Goal: Information Seeking & Learning: Learn about a topic

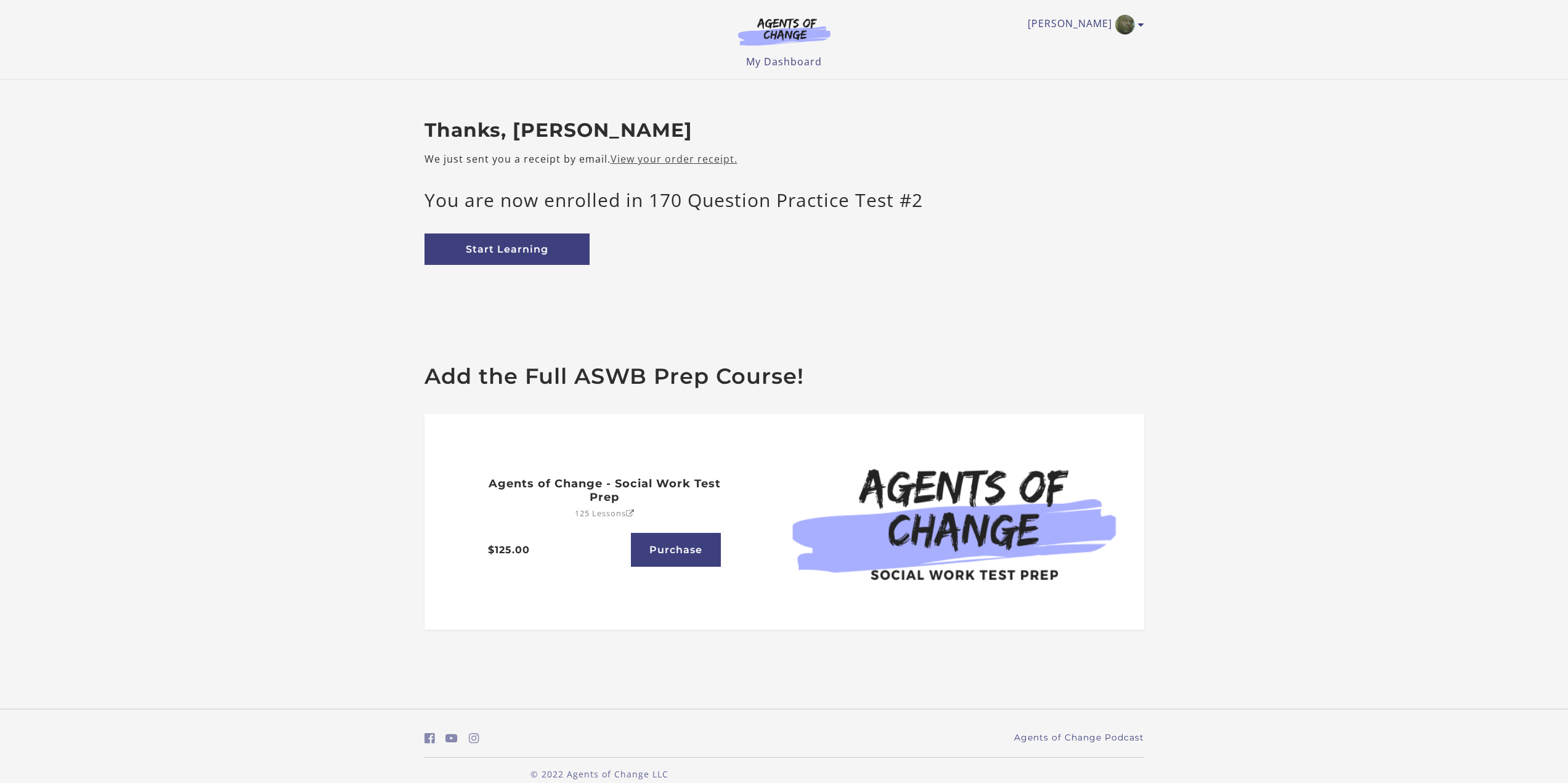
click at [672, 159] on link "View your order receipt." at bounding box center [675, 159] width 127 height 13
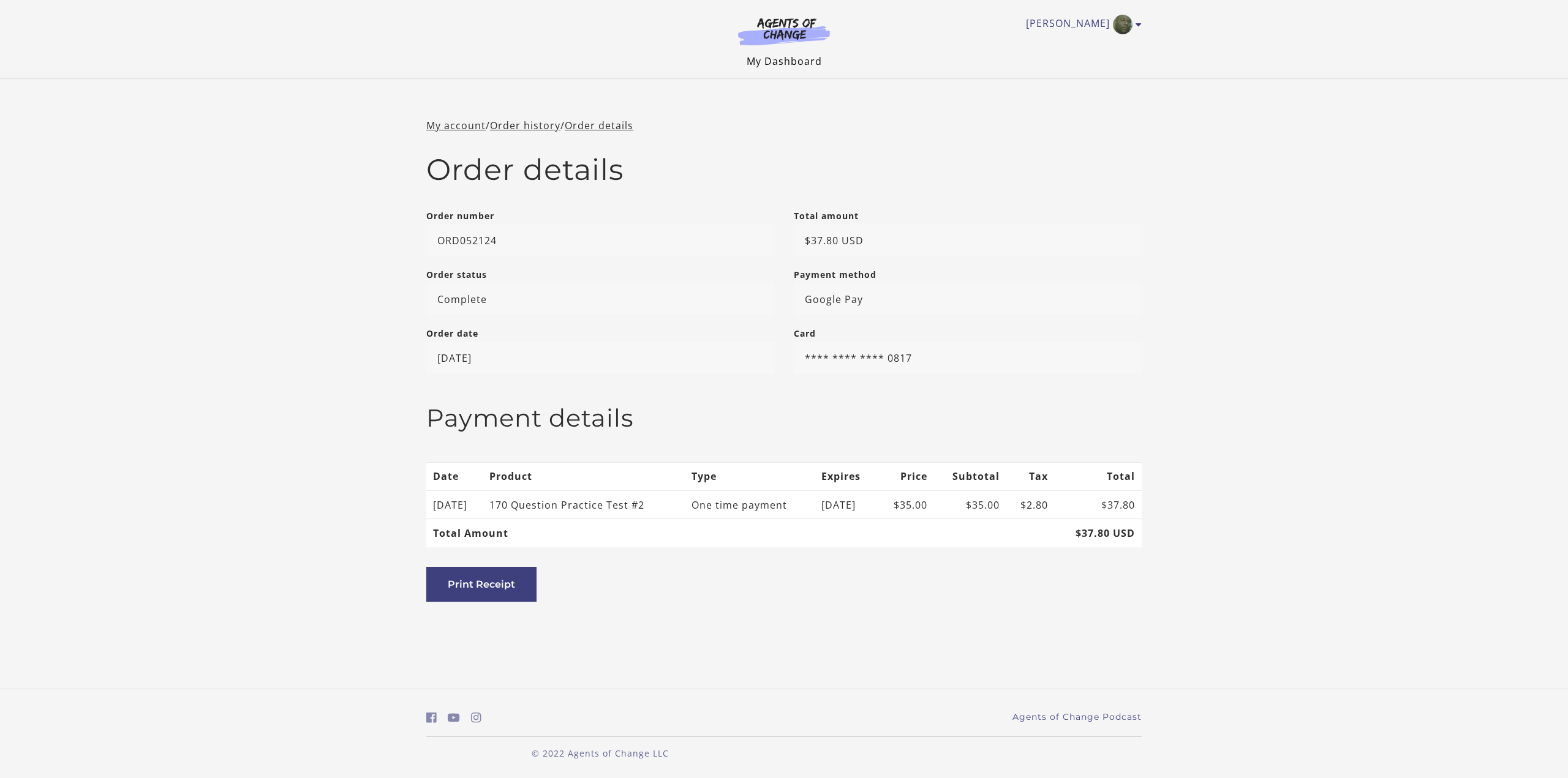
click at [787, 61] on link "My Dashboard" at bounding box center [785, 61] width 76 height 13
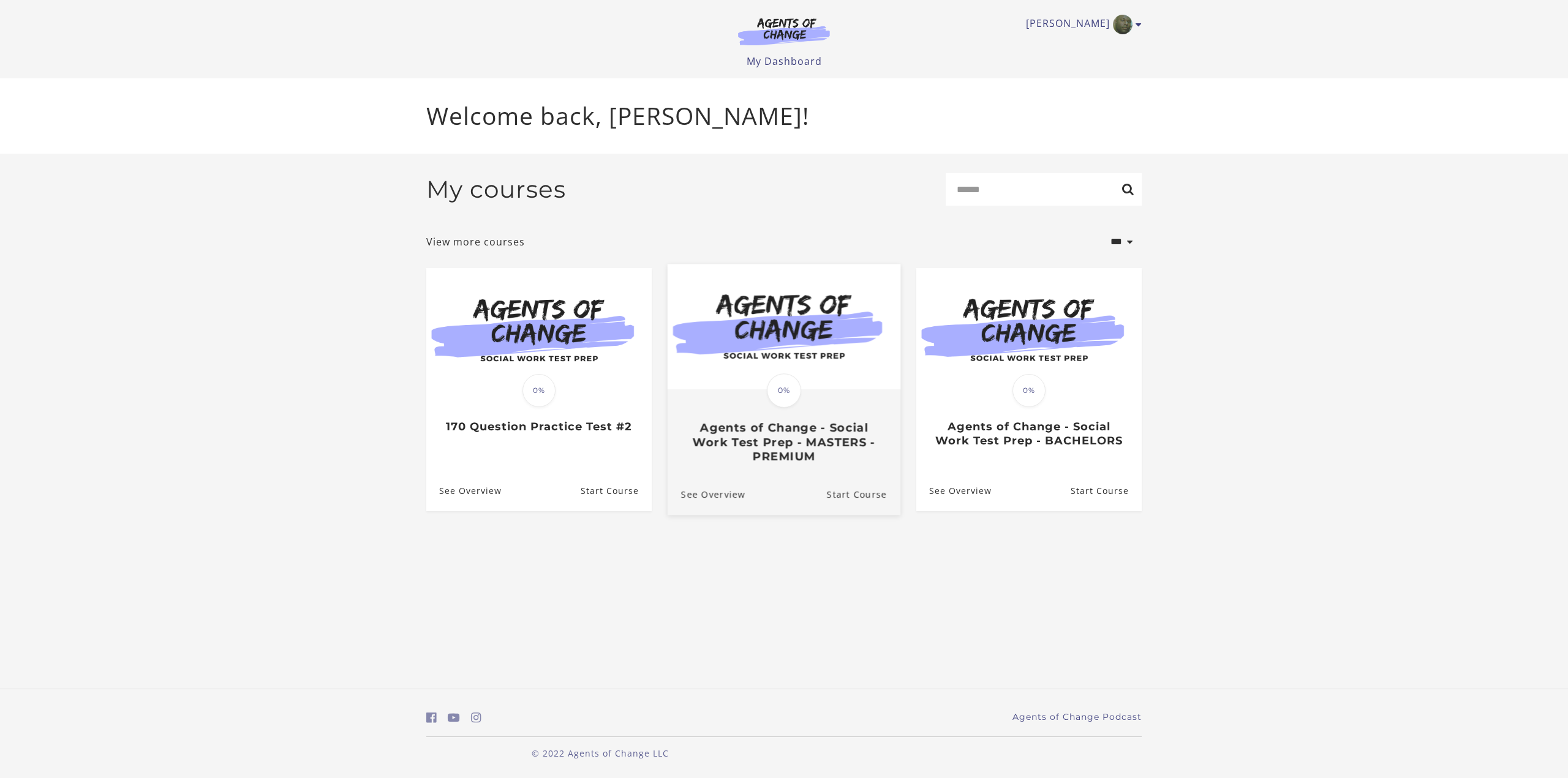
click at [775, 310] on img at bounding box center [784, 327] width 232 height 126
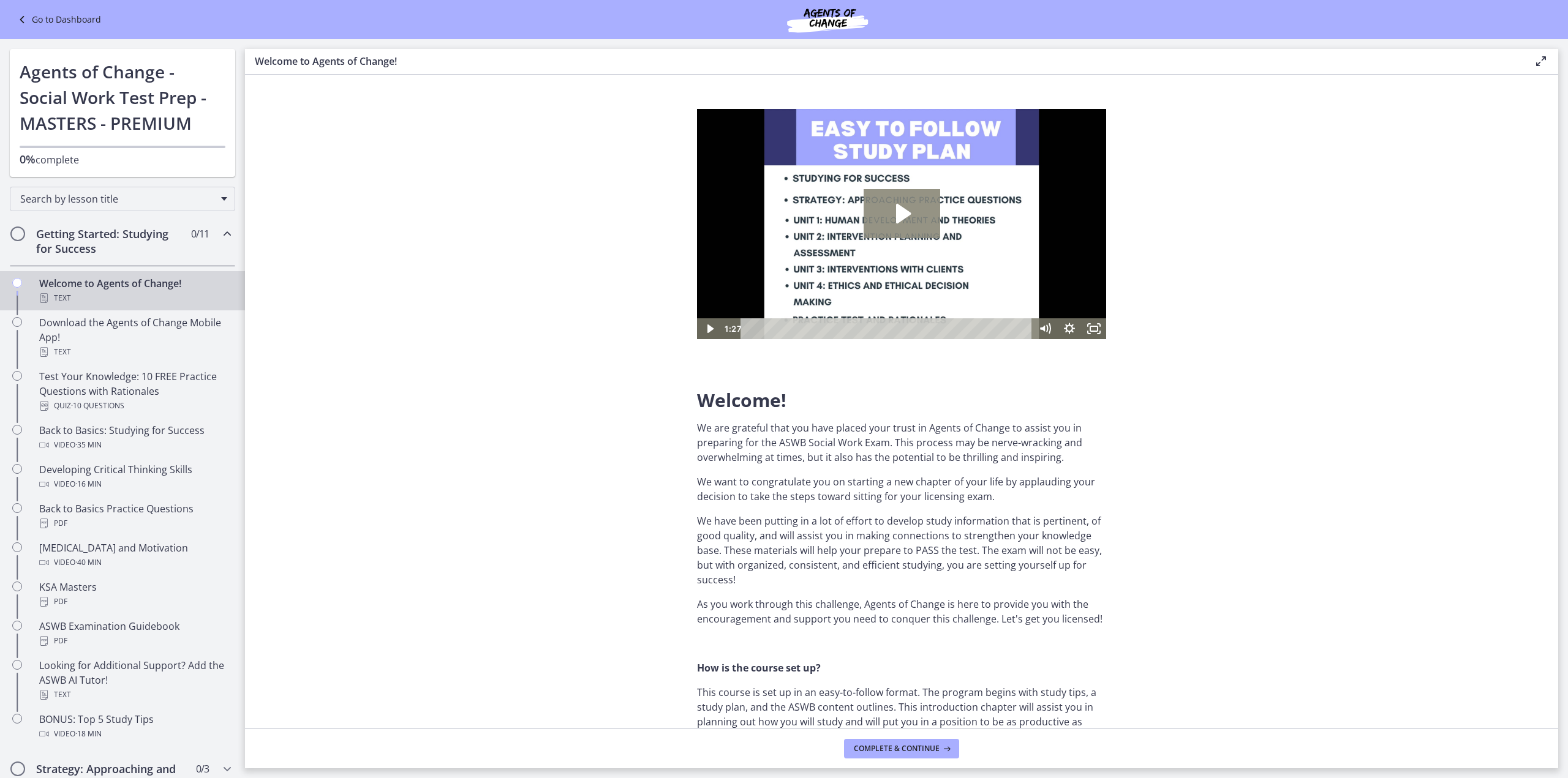
click at [902, 211] on icon "Play Video: c1o6hcmjueu5qasqsu00.mp4" at bounding box center [904, 213] width 15 height 20
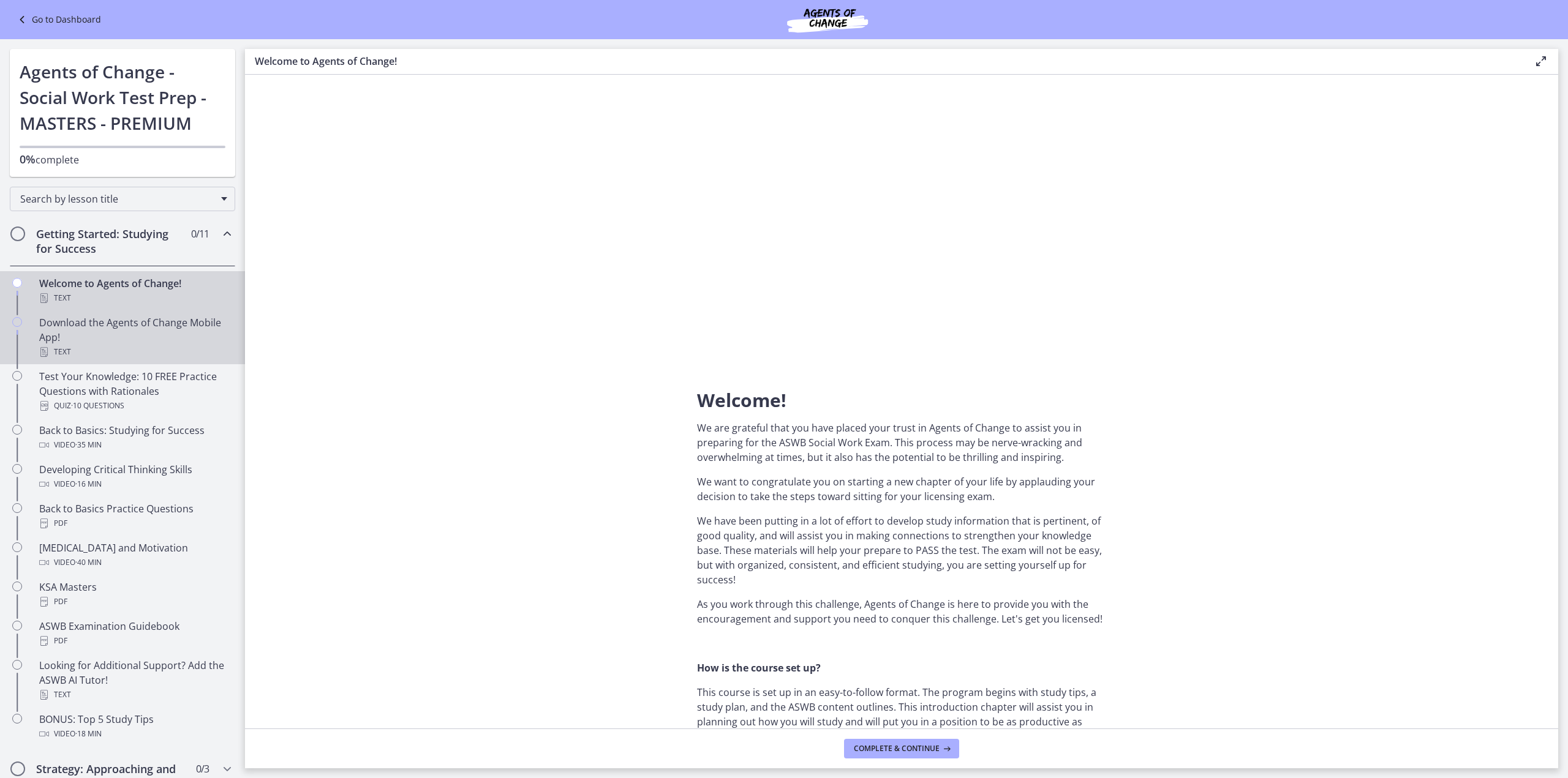
click at [102, 318] on div "Download the Agents of Change Mobile App! Text" at bounding box center [135, 337] width 191 height 44
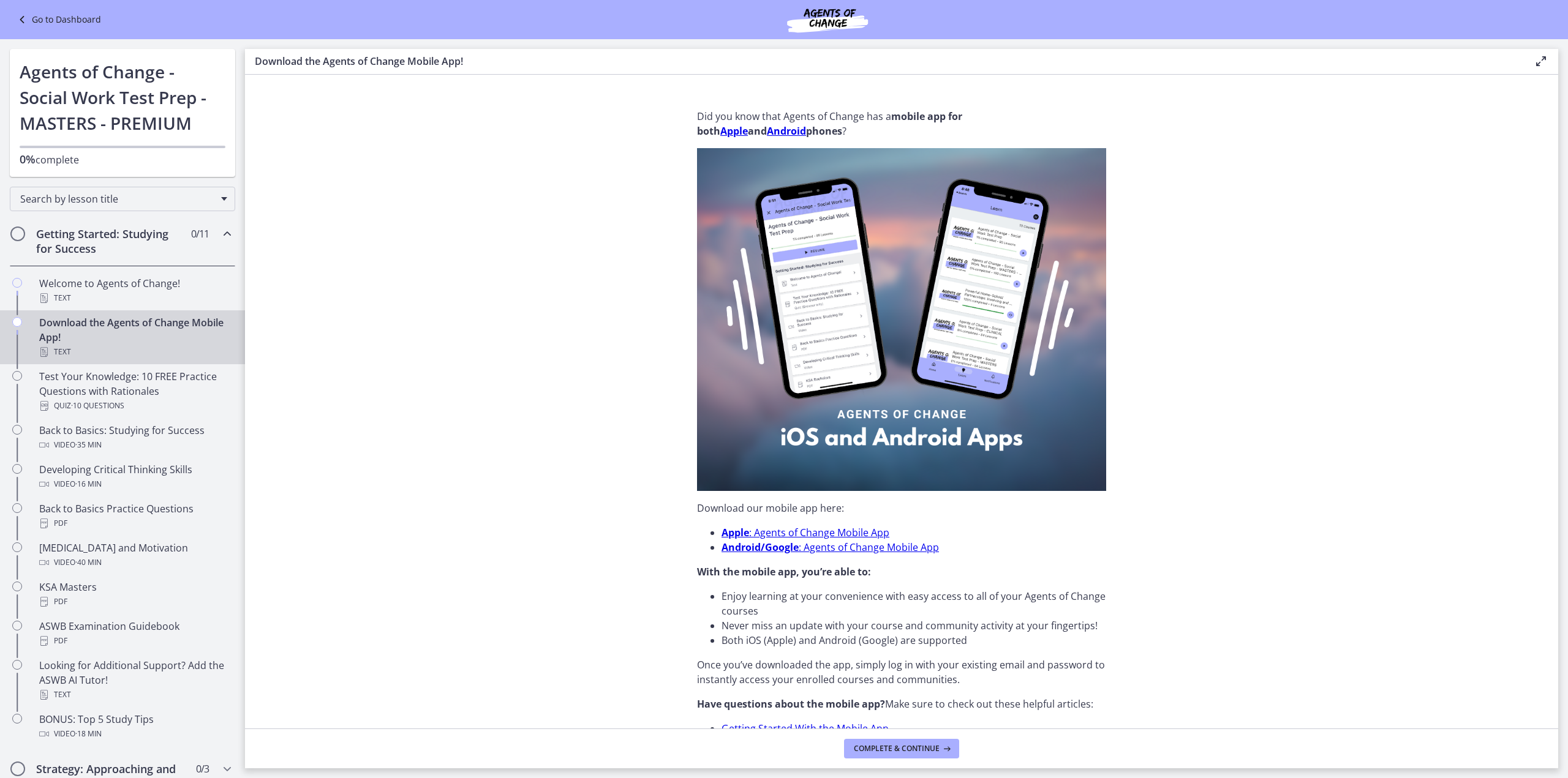
click at [827, 548] on link "Android/Google : Agents of Change Mobile App" at bounding box center [830, 548] width 217 height 13
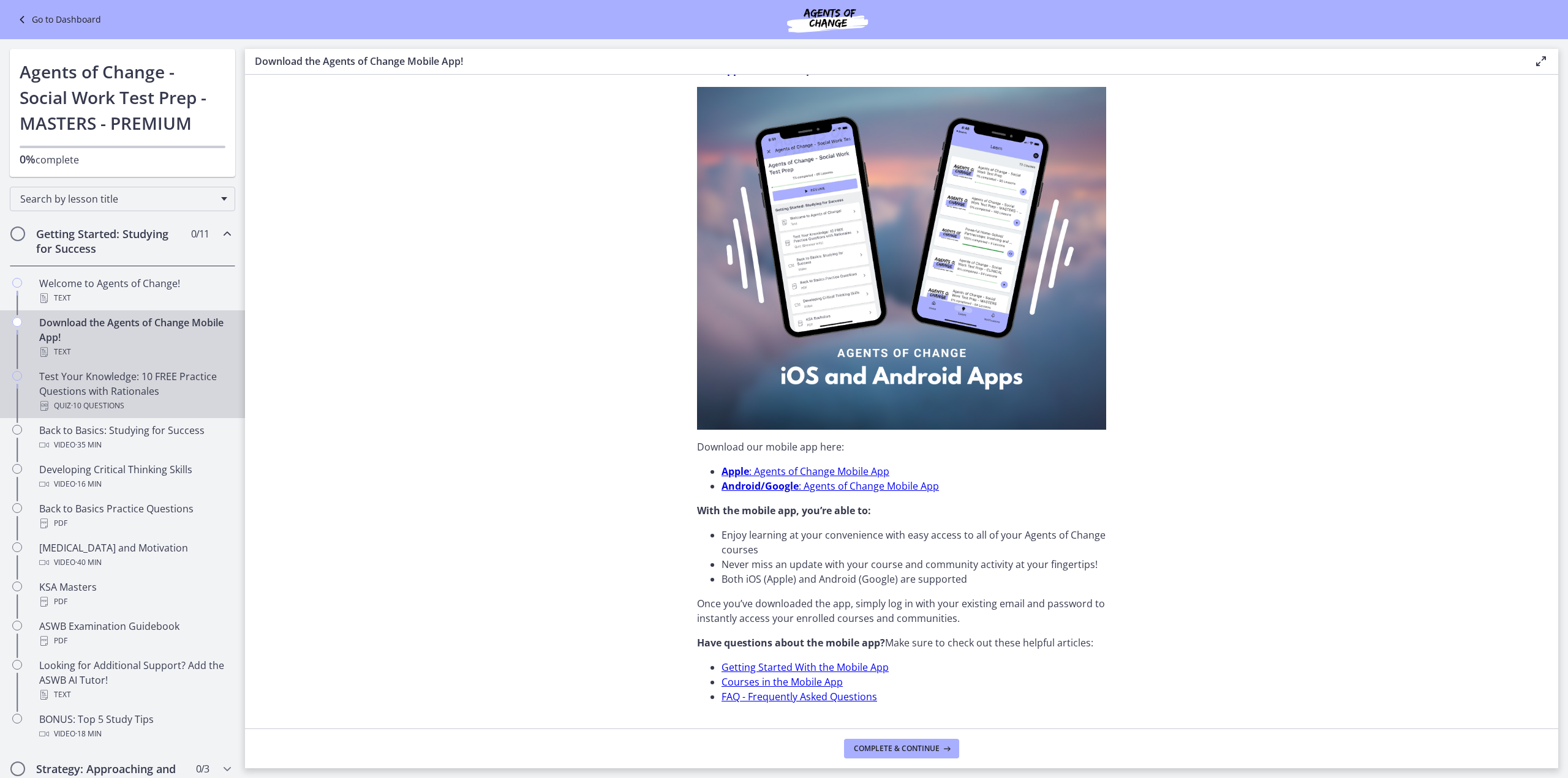
click at [111, 374] on div "Test Your Knowledge: 10 FREE Practice Questions with Rationales Quiz · 10 Quest…" at bounding box center [135, 391] width 191 height 44
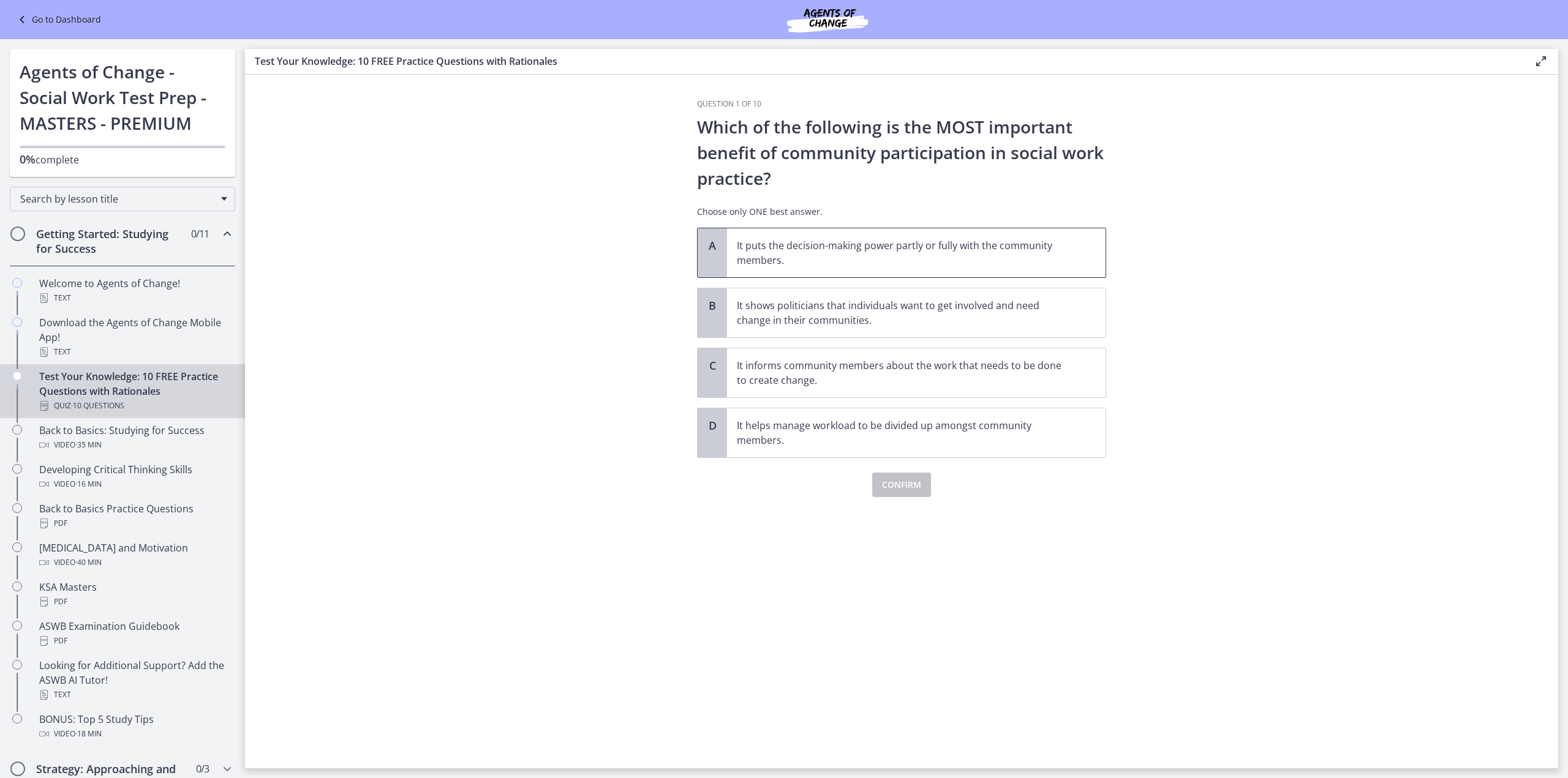
click at [776, 250] on p "It puts the decision-making power partly or fully with the community members." at bounding box center [904, 252] width 334 height 29
click at [899, 482] on span "Confirm" at bounding box center [902, 485] width 40 height 15
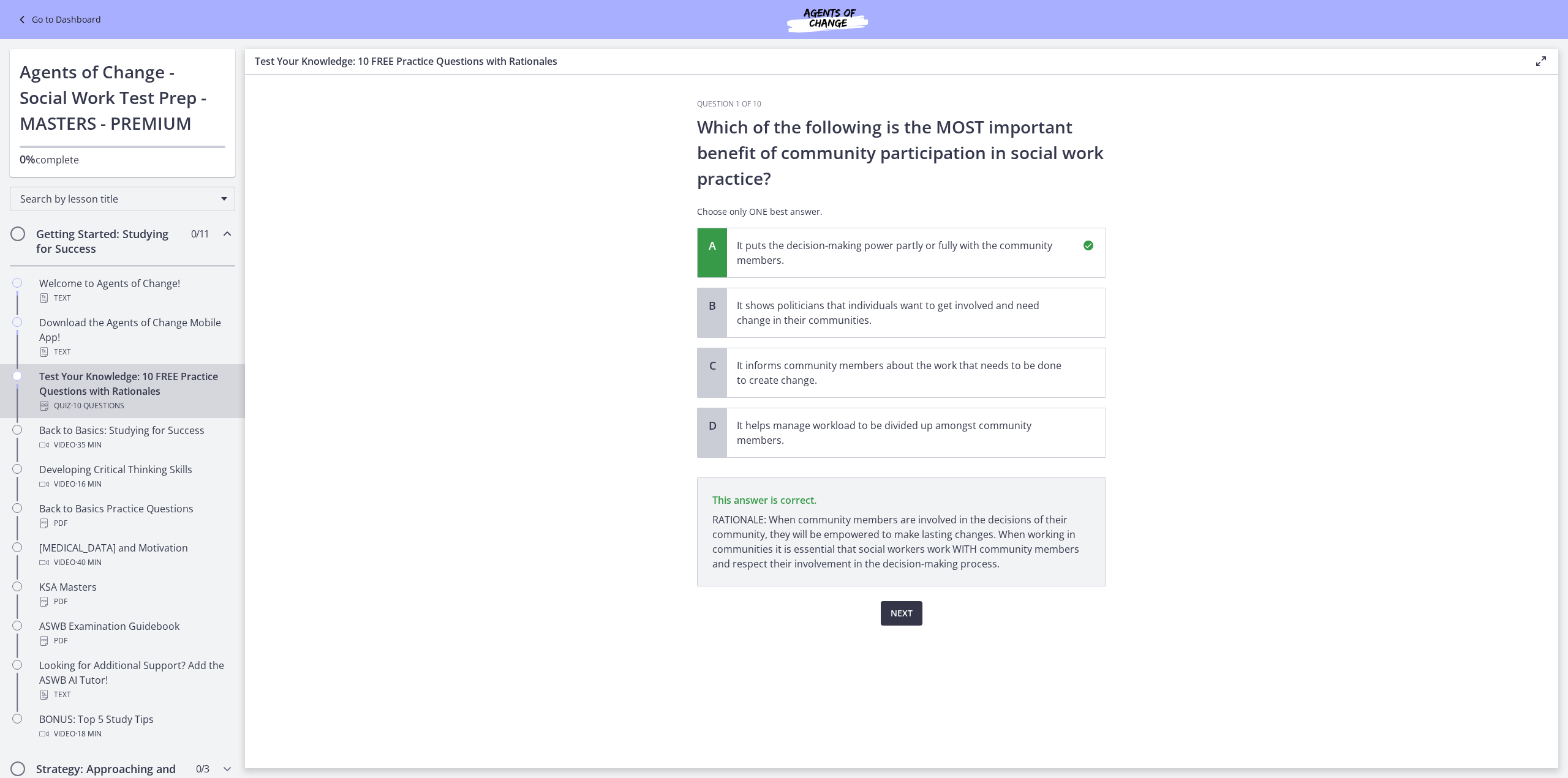
click at [898, 611] on span "Next" at bounding box center [901, 614] width 22 height 15
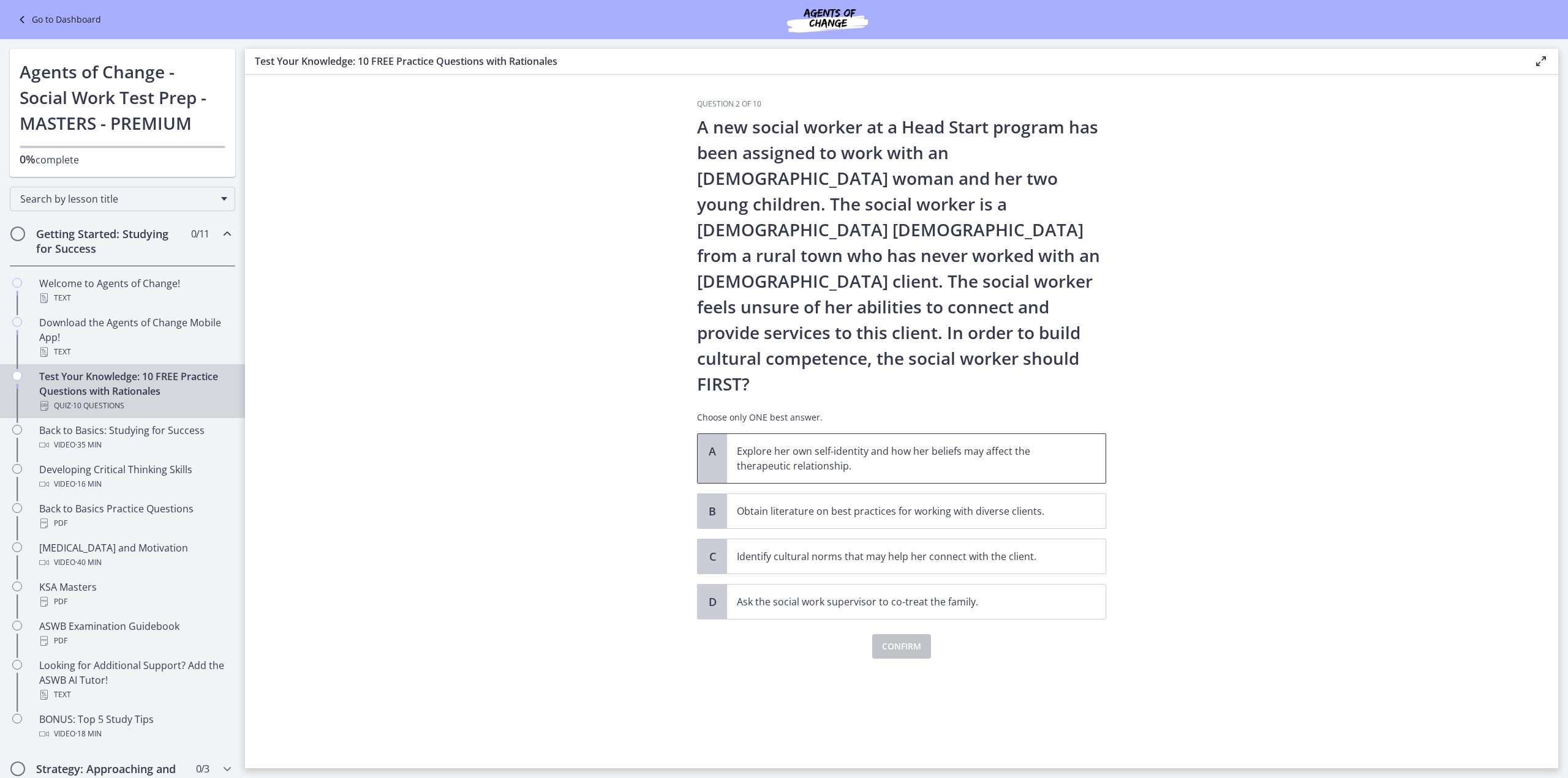
click at [774, 444] on p "Explore her own self-identity and how her beliefs may affect the therapeutic re…" at bounding box center [904, 458] width 334 height 29
click at [889, 639] on span "Confirm" at bounding box center [902, 647] width 40 height 15
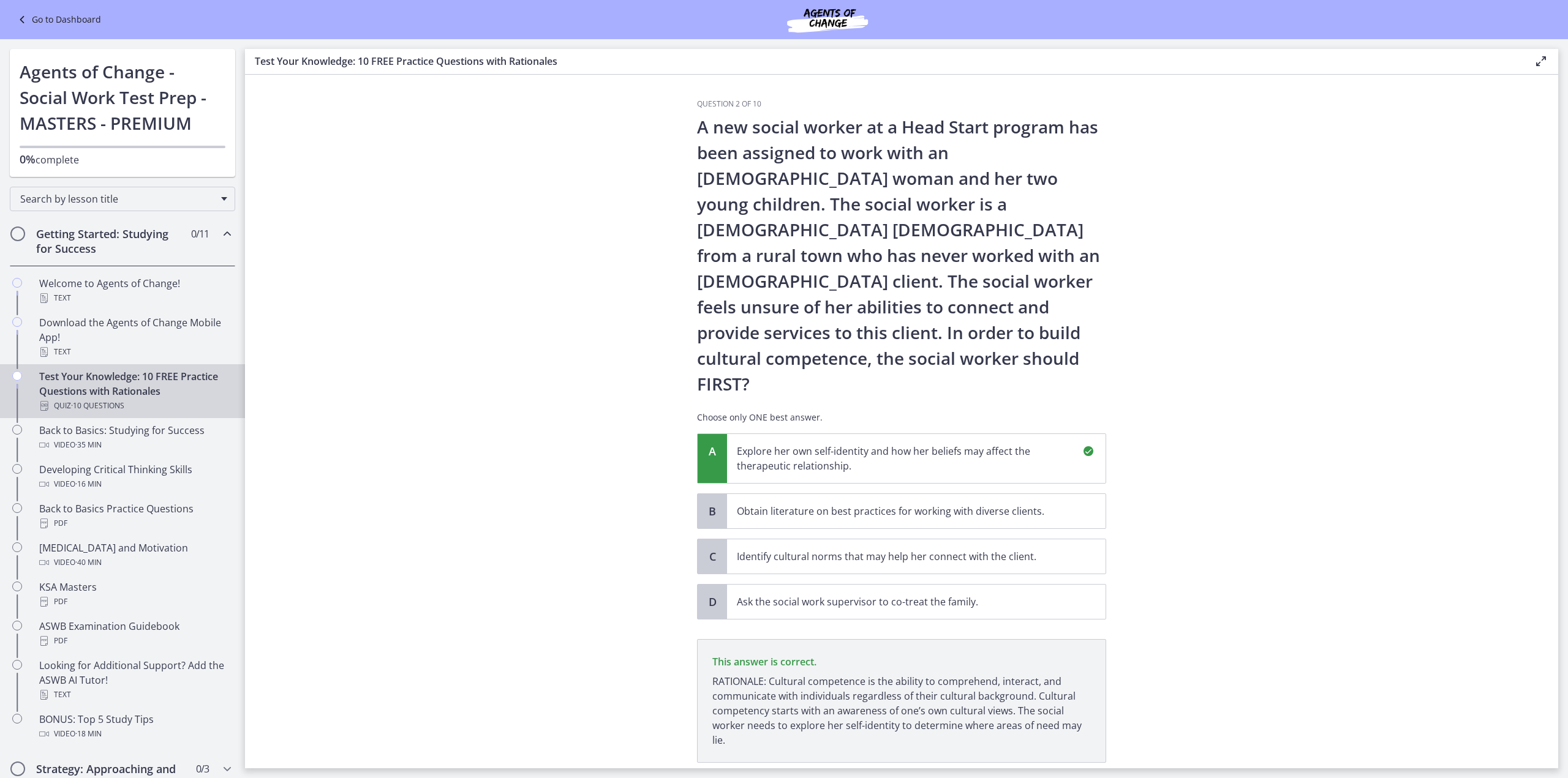
scroll to position [31, 0]
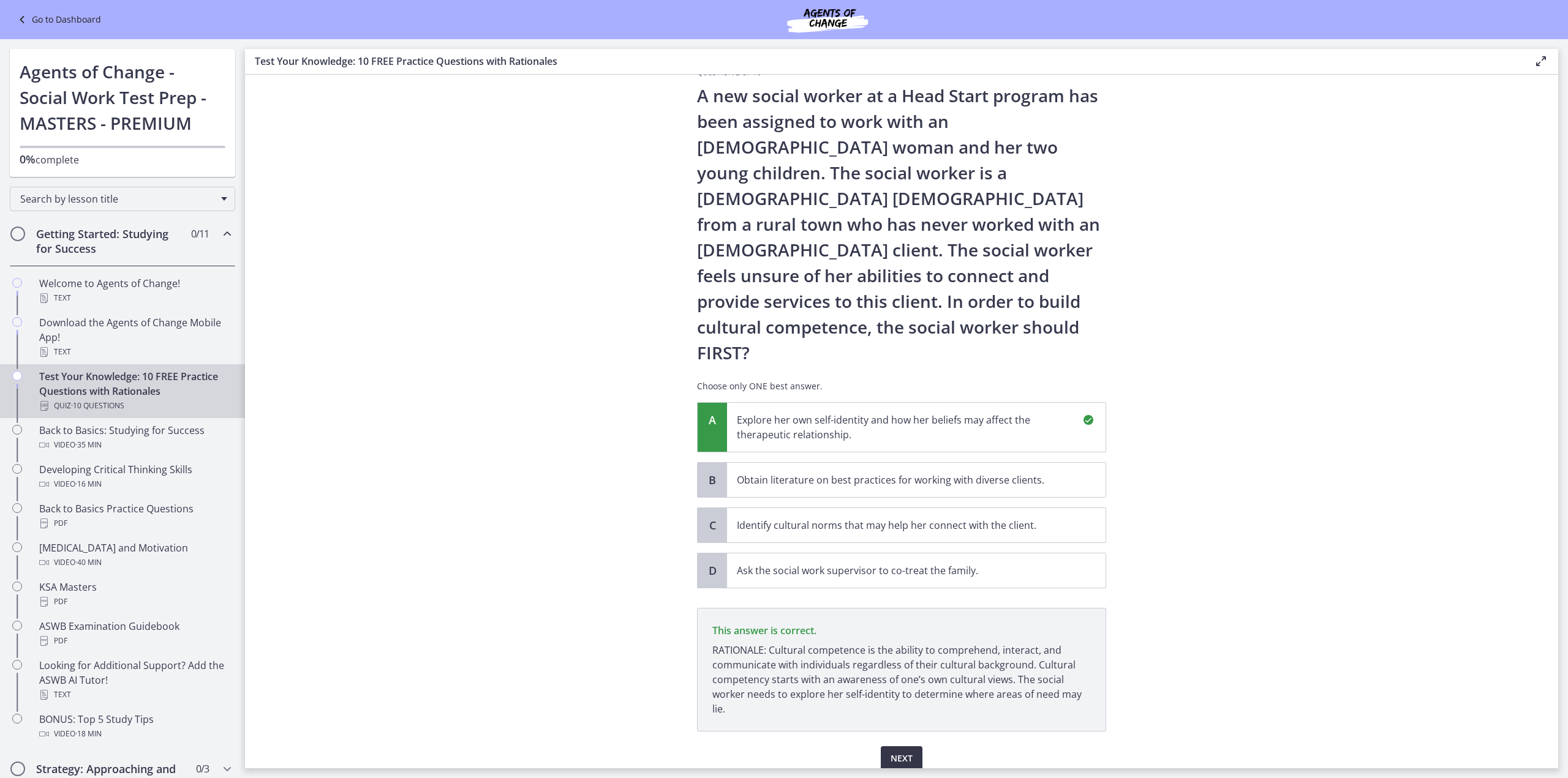
click at [906, 752] on span "Next" at bounding box center [901, 759] width 22 height 15
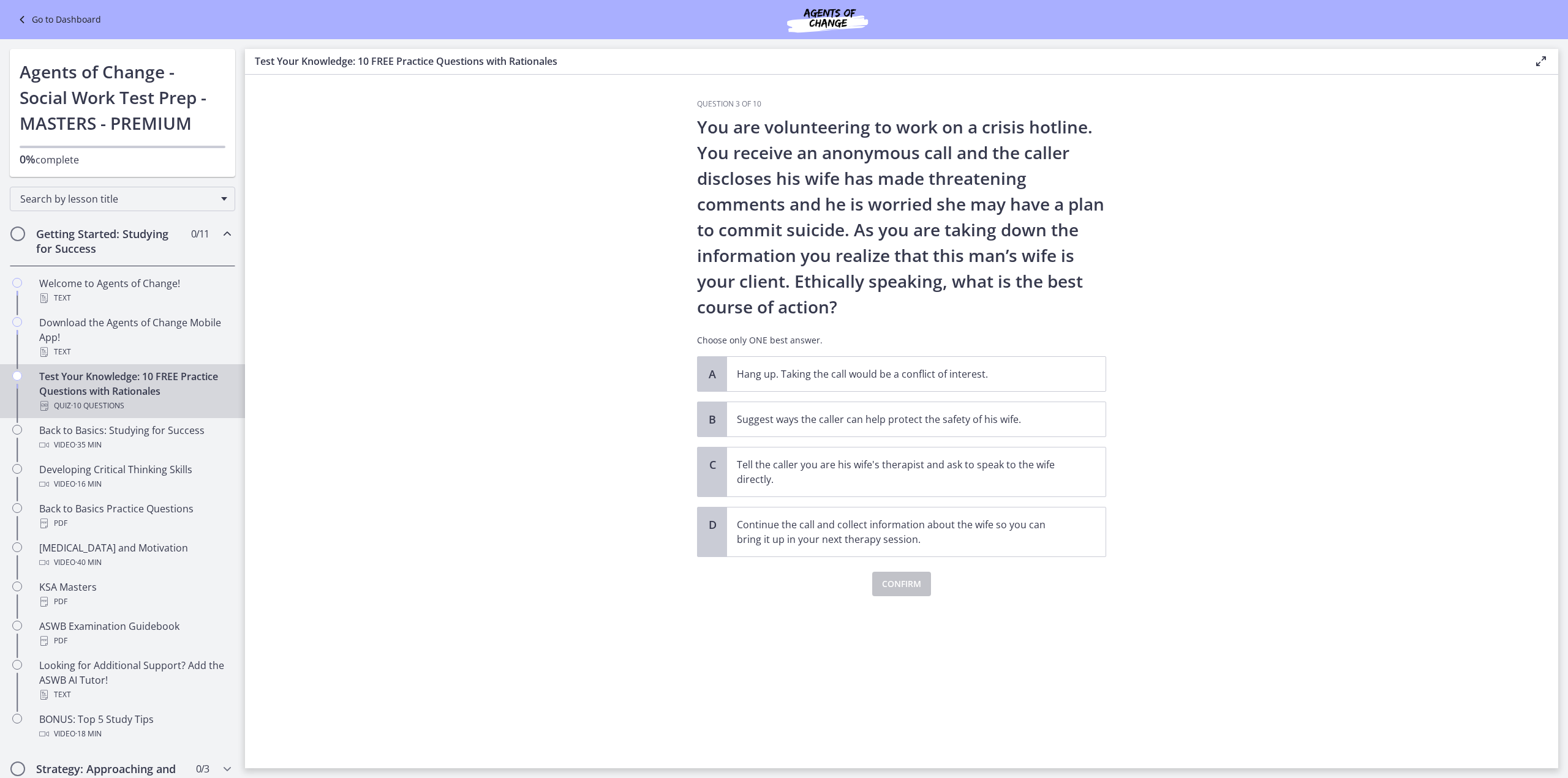
scroll to position [0, 0]
click at [784, 417] on p "Suggest ways the caller can help protect the safety of his wife." at bounding box center [904, 419] width 334 height 15
click at [908, 581] on span "Confirm" at bounding box center [902, 584] width 40 height 15
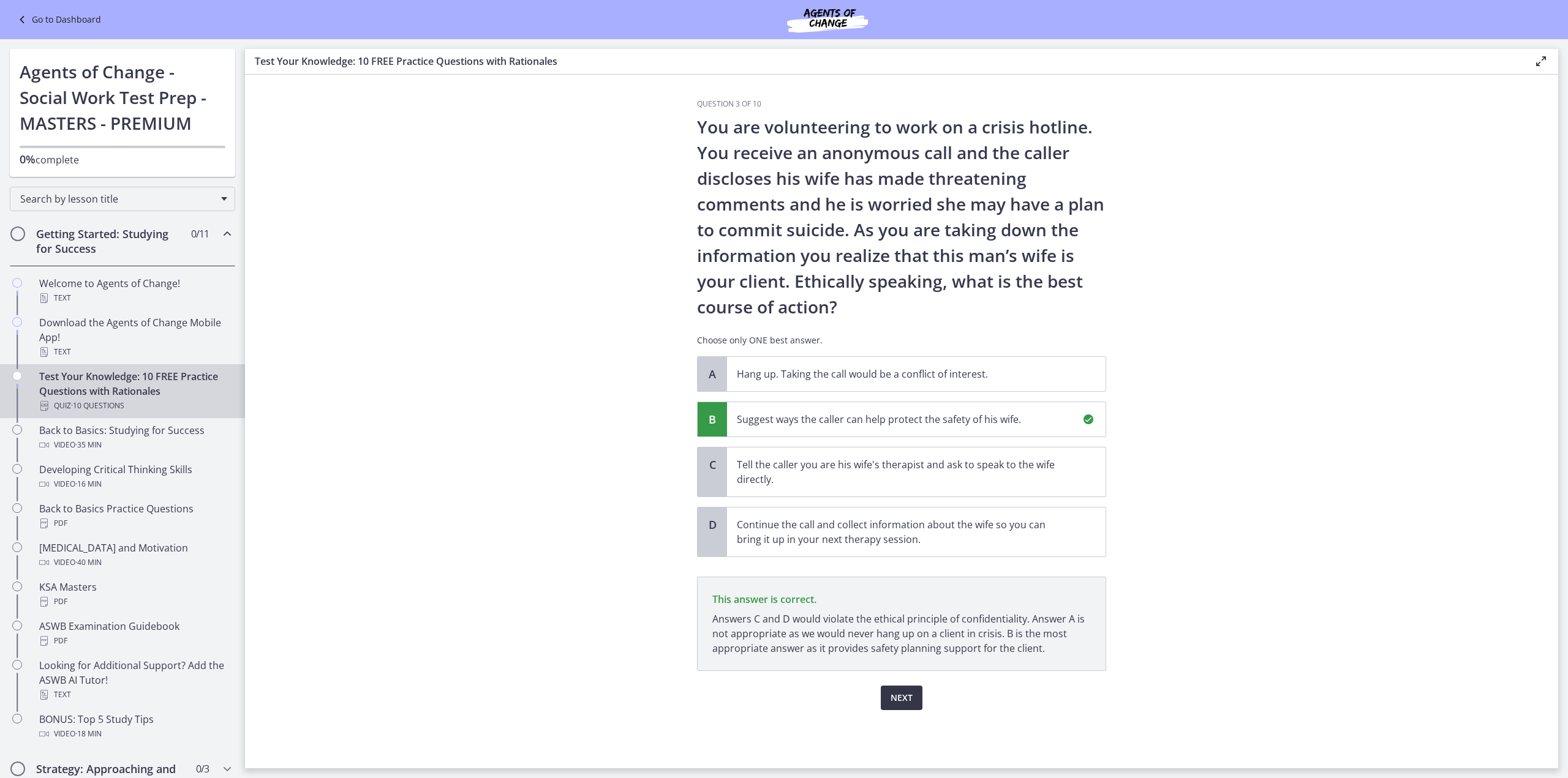
click at [904, 698] on span "Next" at bounding box center [901, 699] width 22 height 15
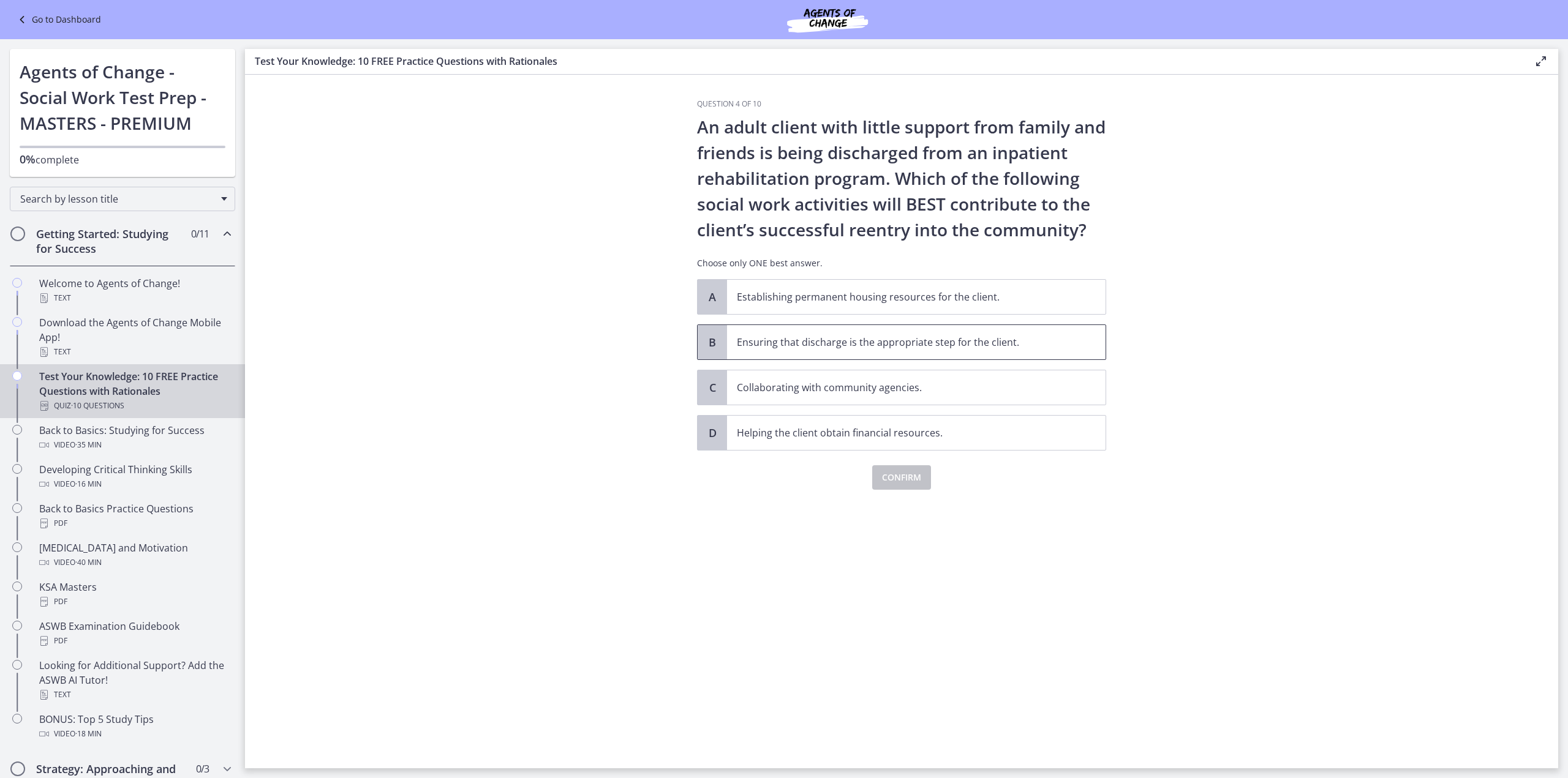
click at [747, 339] on p "Ensuring that discharge is the appropriate step for the client." at bounding box center [904, 343] width 334 height 15
click at [902, 477] on span "Confirm" at bounding box center [902, 478] width 40 height 15
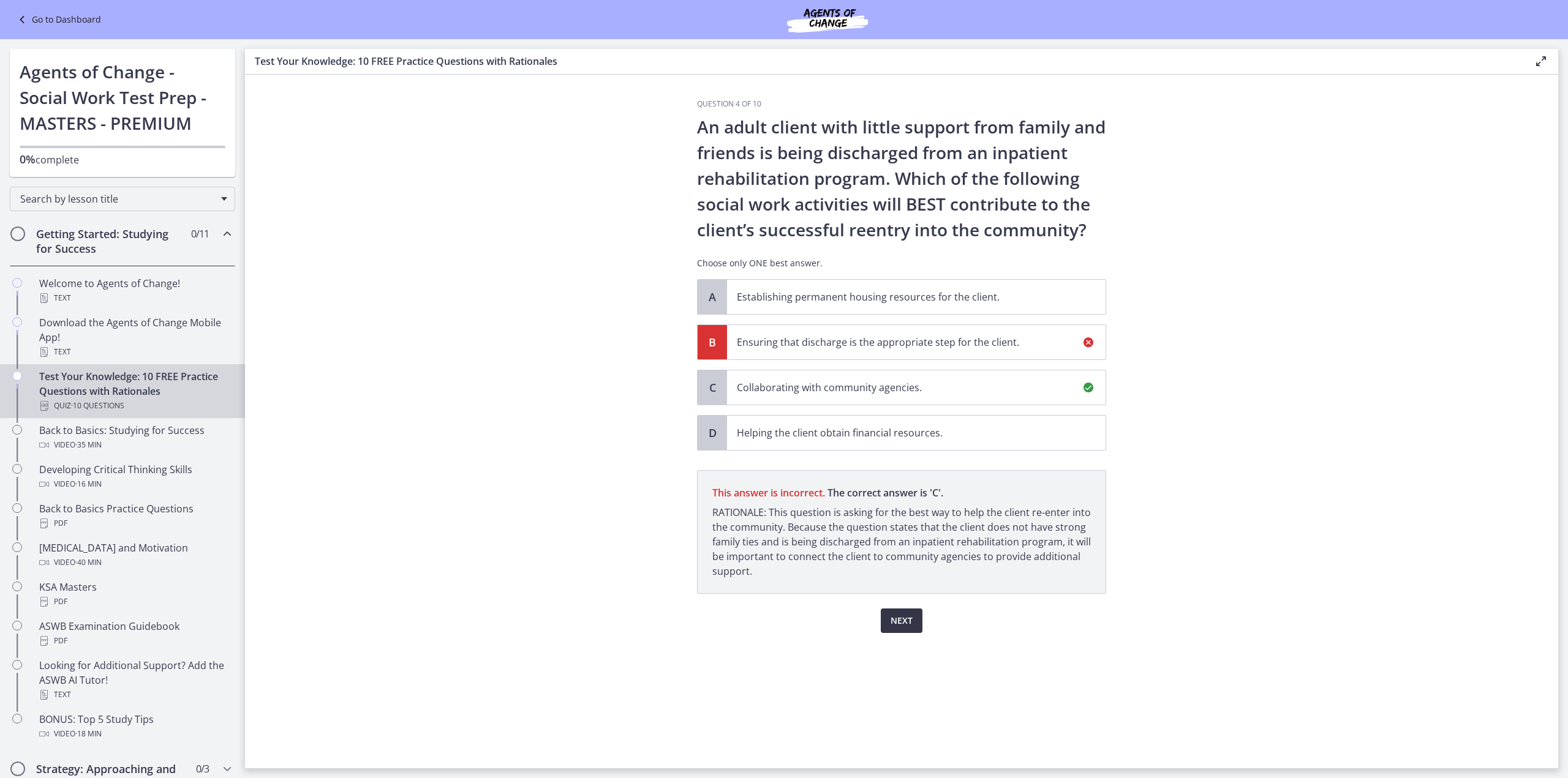
click at [905, 616] on span "Next" at bounding box center [901, 621] width 22 height 15
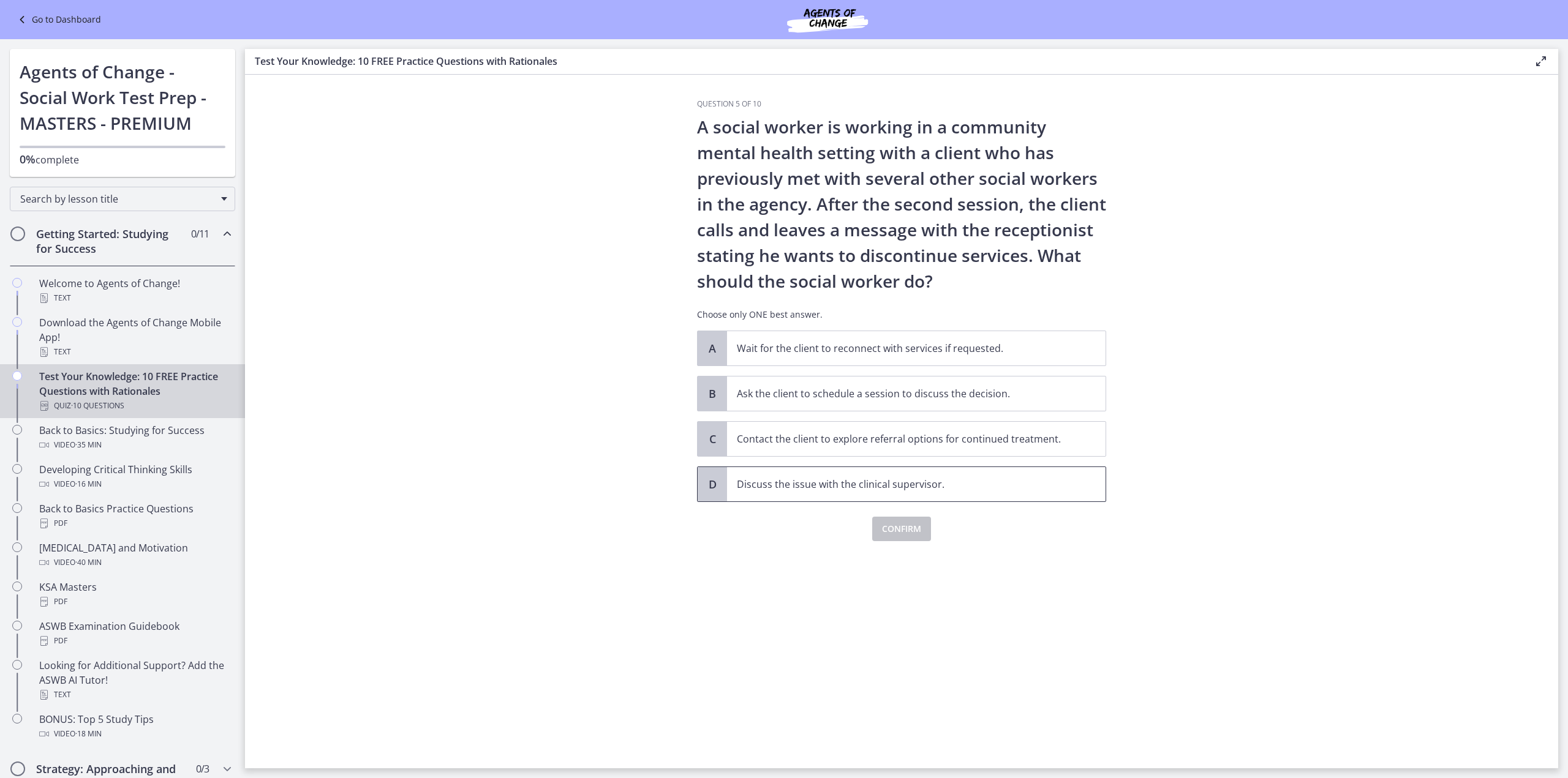
click at [747, 479] on p "Discuss the issue with the clinical supervisor." at bounding box center [904, 484] width 334 height 15
click at [898, 526] on span "Confirm" at bounding box center [902, 530] width 40 height 15
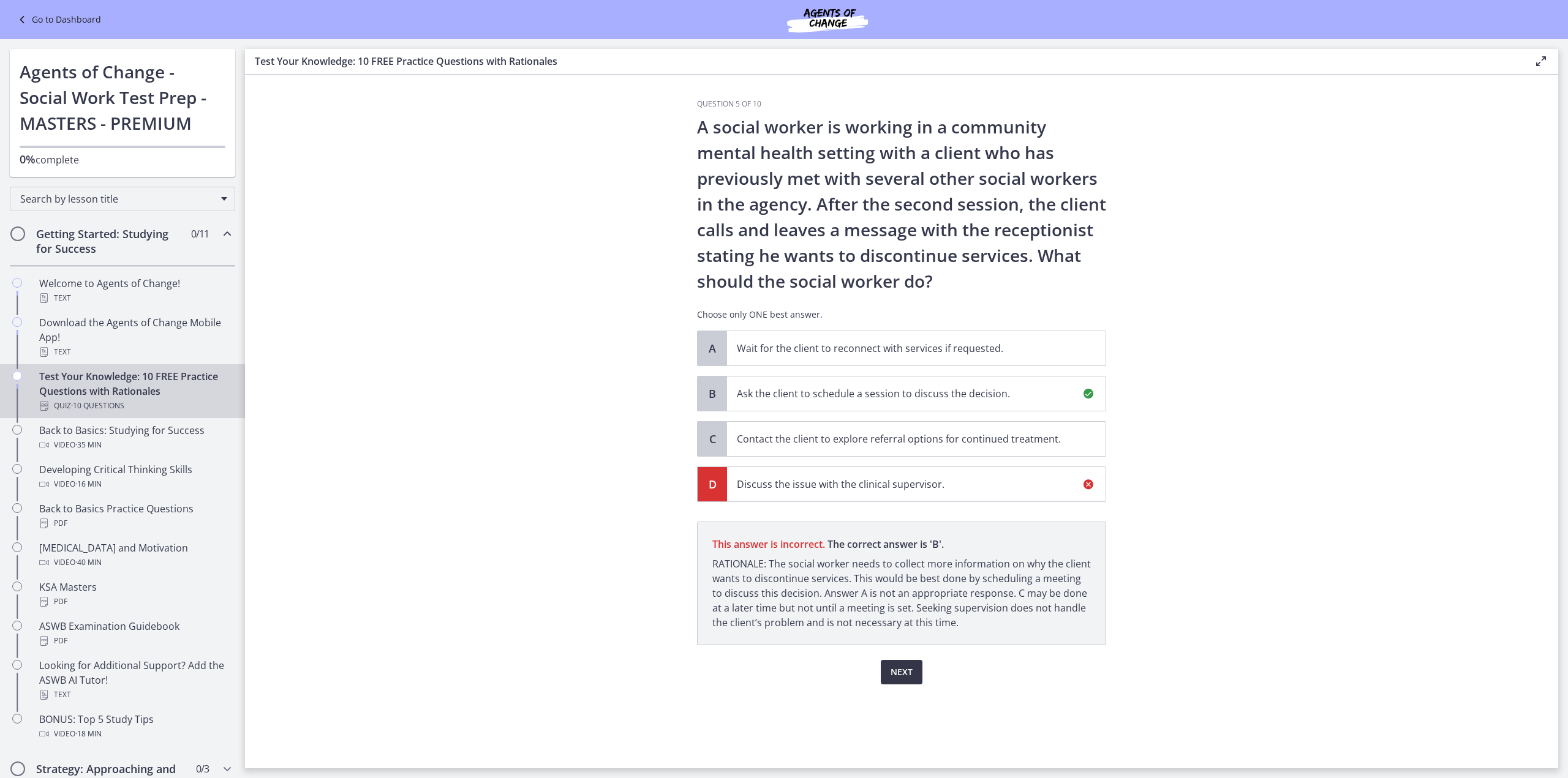
click at [892, 665] on span "Next" at bounding box center [901, 672] width 22 height 15
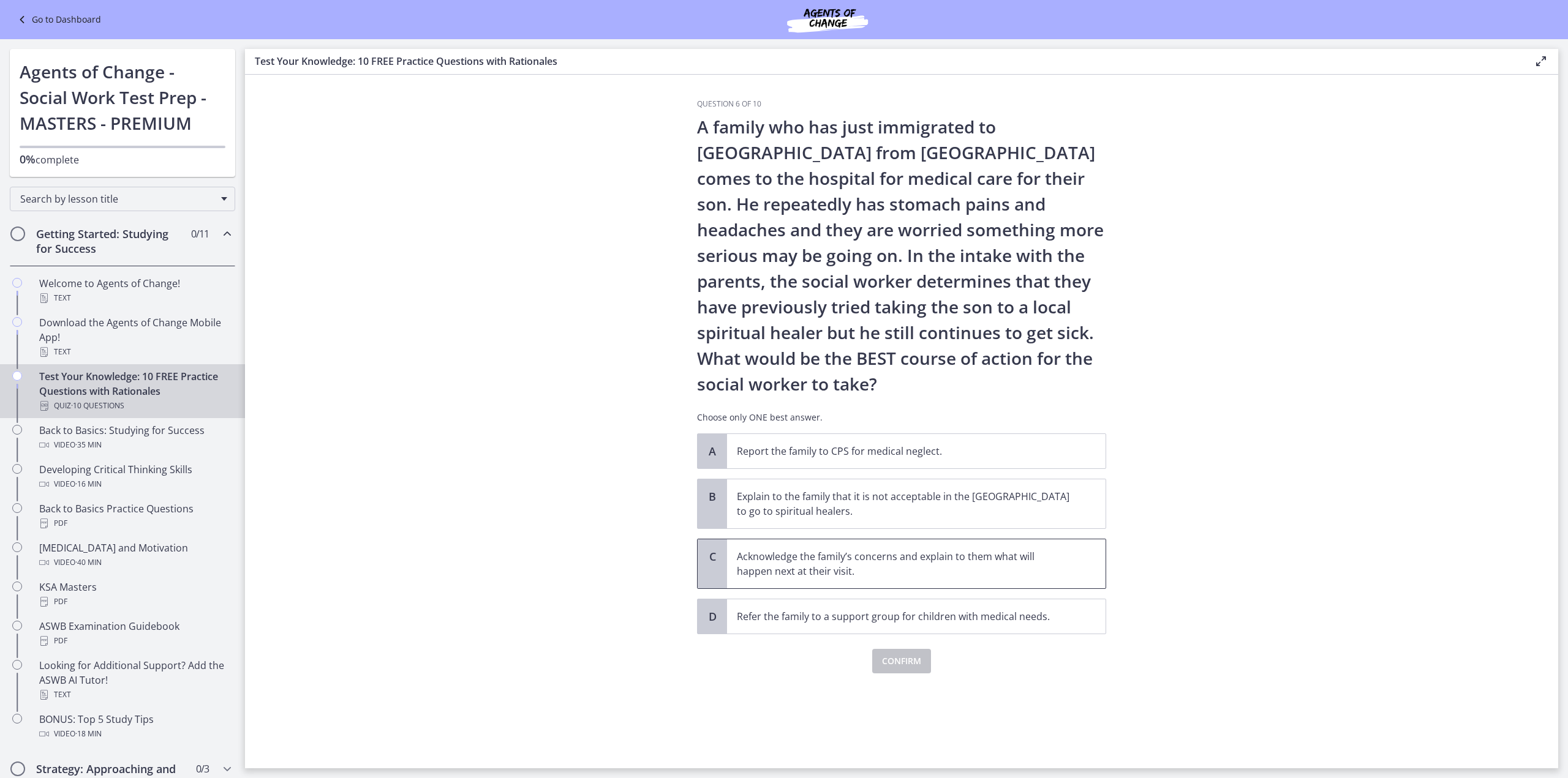
click at [742, 556] on p "Acknowledge the family’s concerns and explain to them what will happen next at …" at bounding box center [904, 564] width 334 height 29
click at [900, 658] on span "Confirm" at bounding box center [902, 662] width 40 height 15
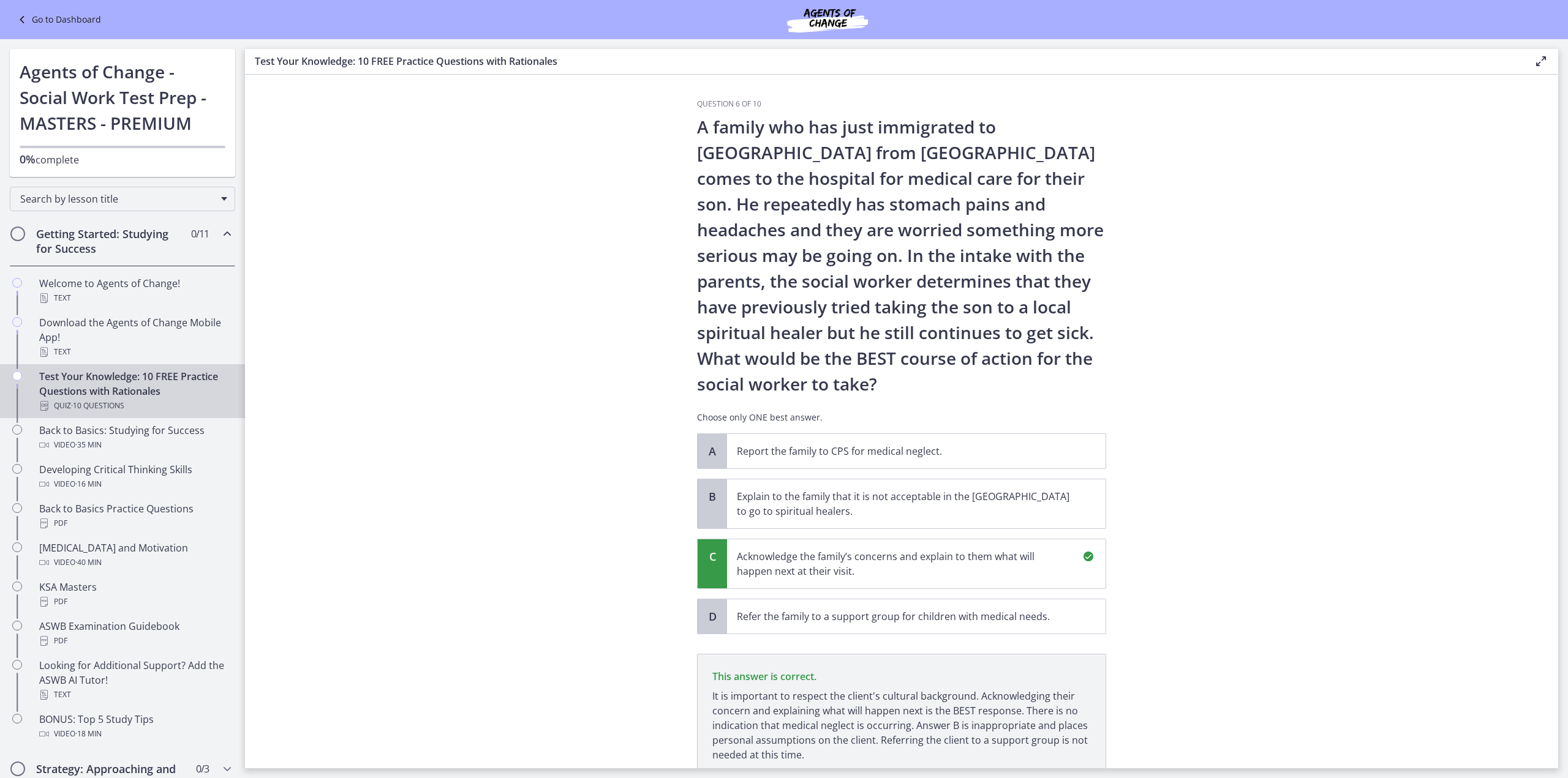
scroll to position [97, 0]
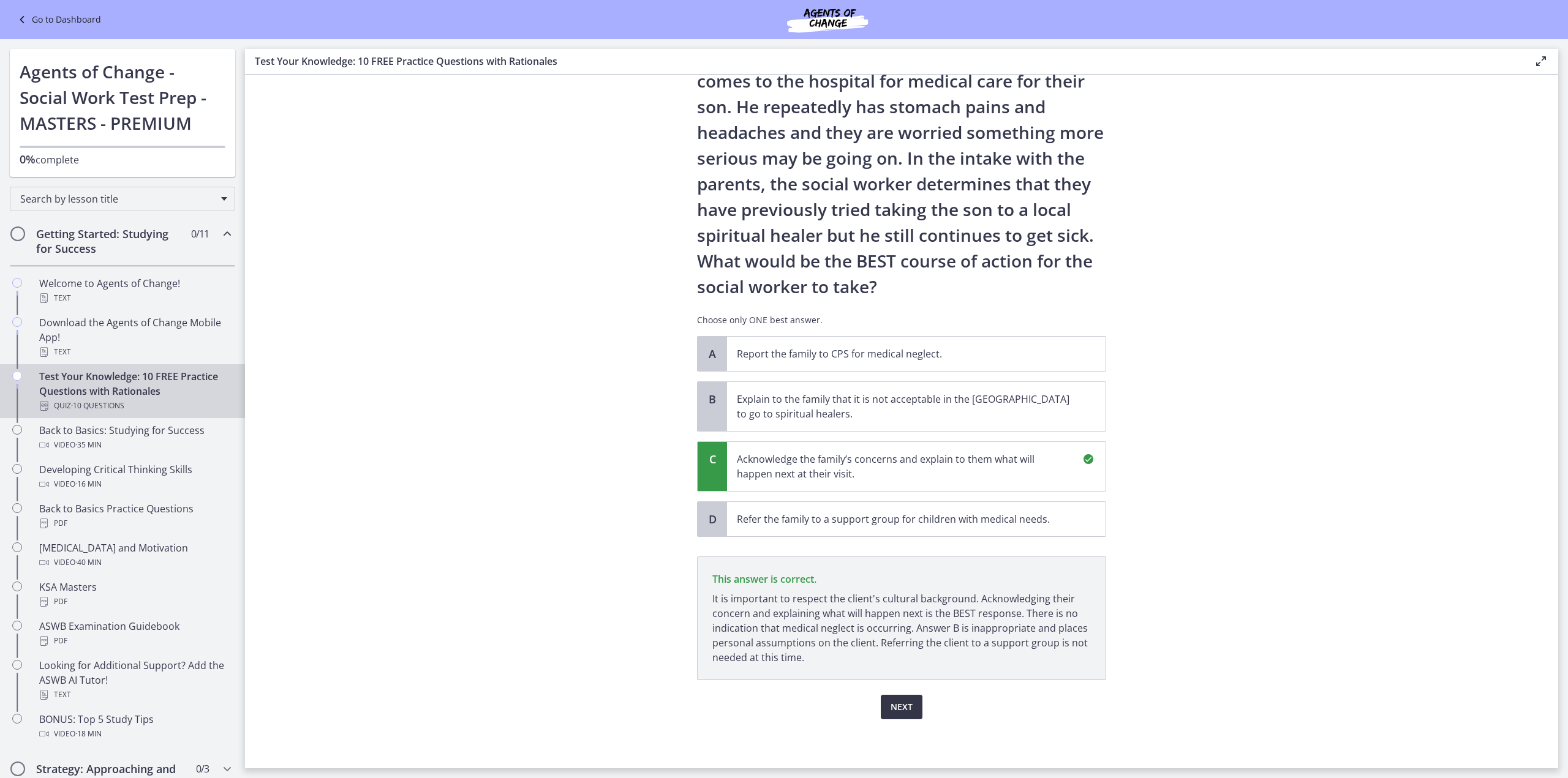
click at [896, 706] on span "Next" at bounding box center [901, 707] width 22 height 15
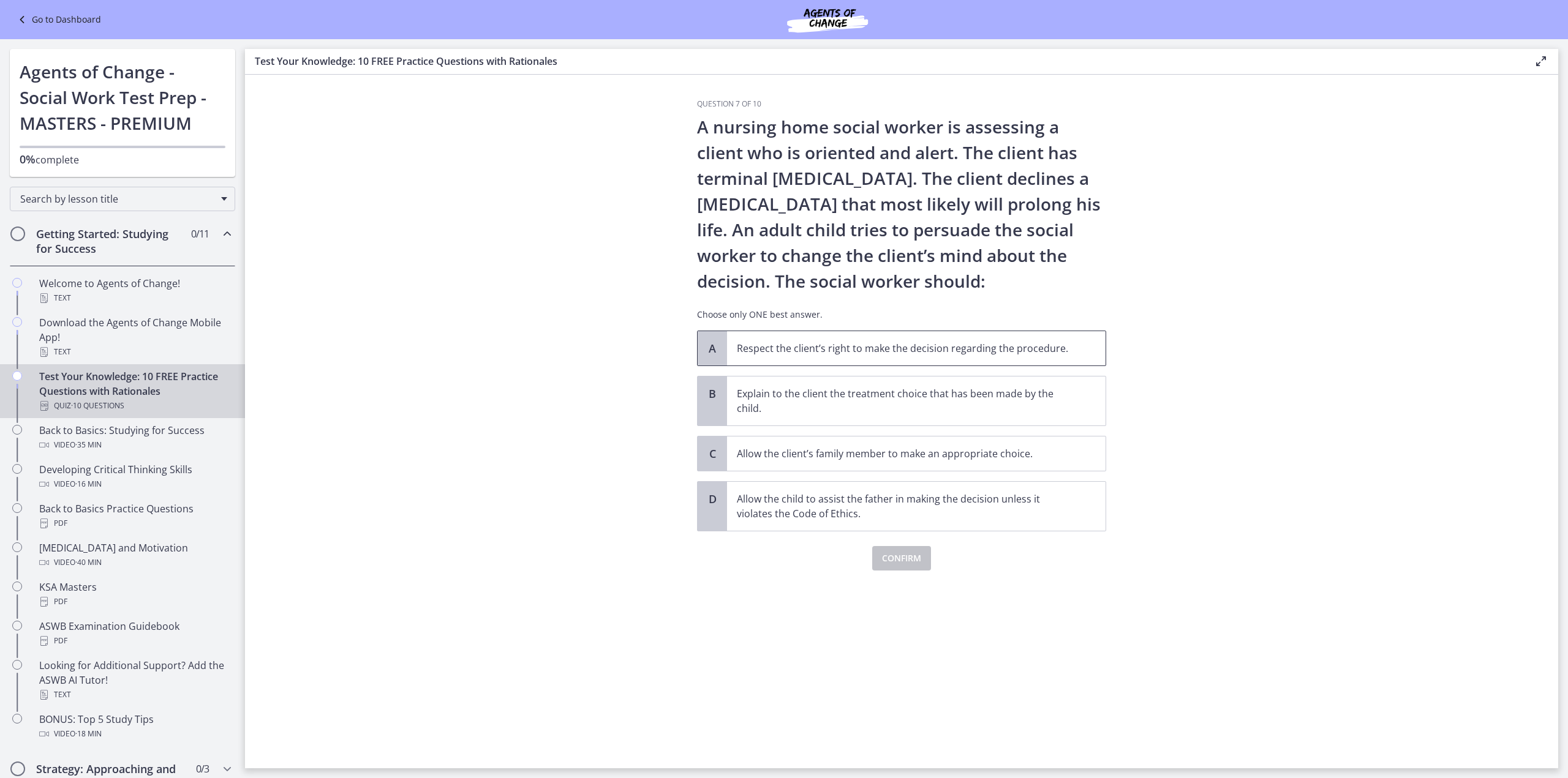
click at [733, 345] on span "Respect the client’s right to make the decision regarding the procedure." at bounding box center [916, 348] width 379 height 34
click at [898, 557] on span "Confirm" at bounding box center [902, 559] width 40 height 15
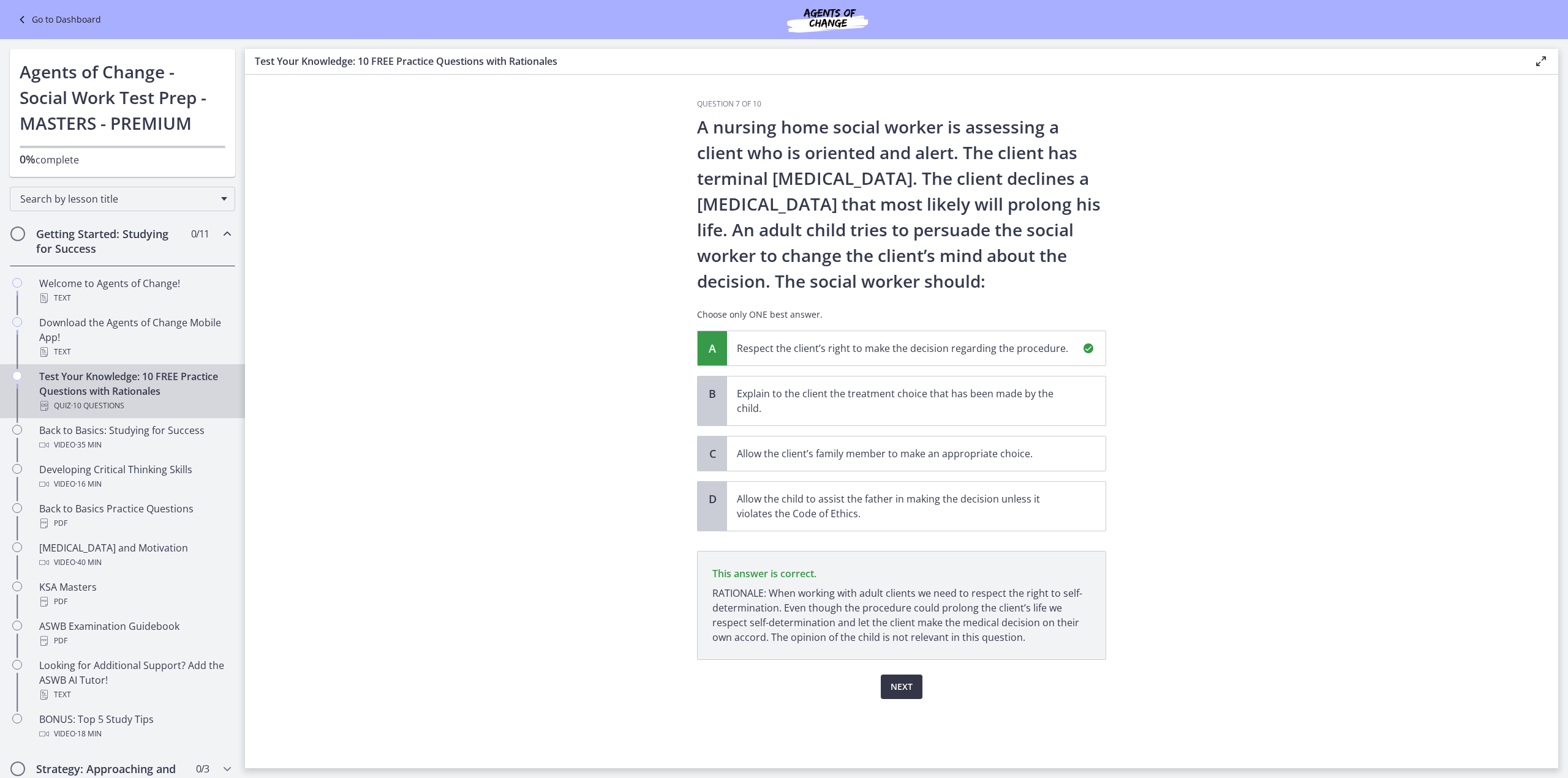
click at [898, 685] on span "Next" at bounding box center [901, 687] width 22 height 15
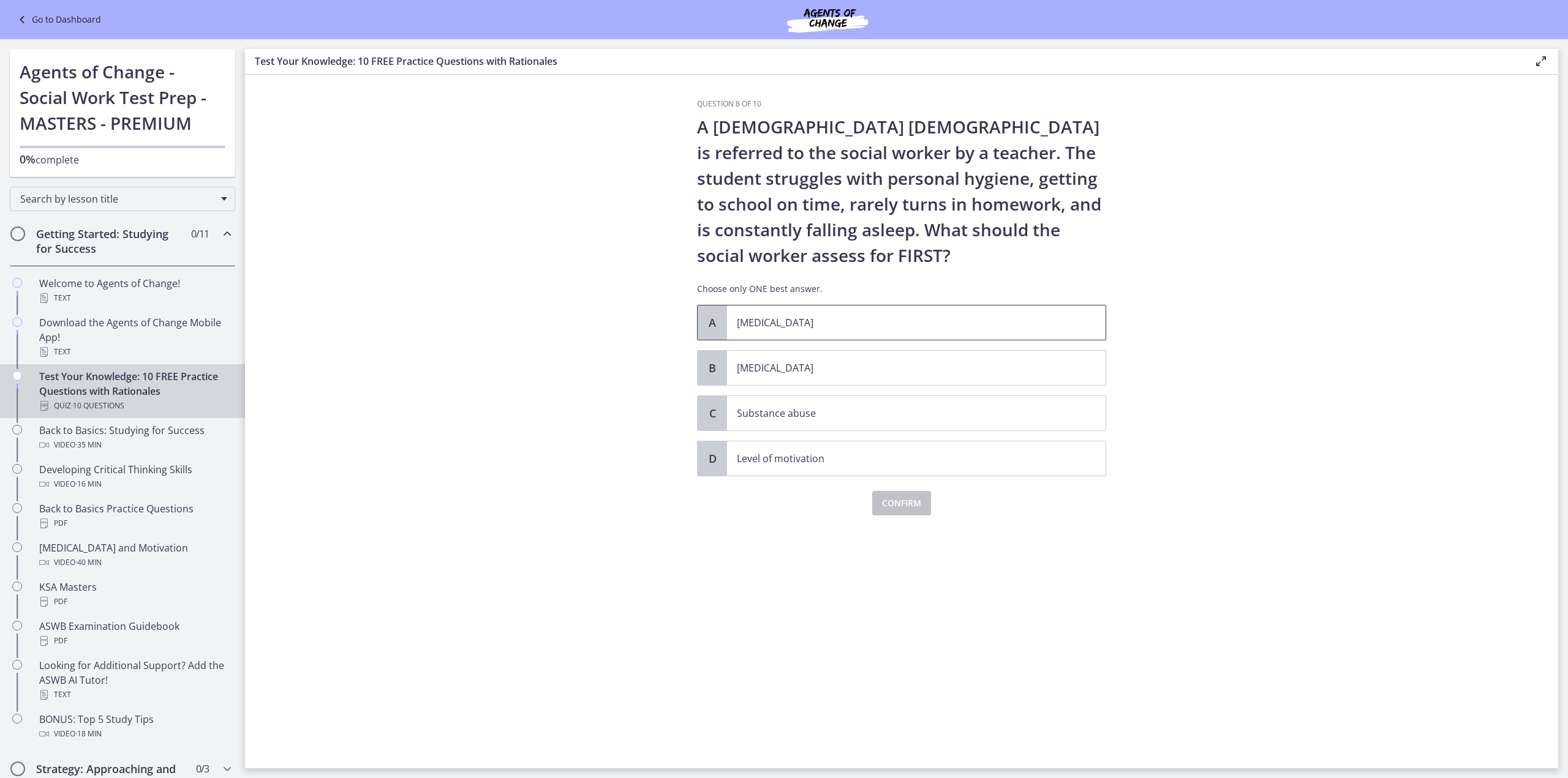
click at [743, 318] on p "[MEDICAL_DATA]" at bounding box center [904, 323] width 334 height 15
click at [895, 499] on span "Confirm" at bounding box center [902, 503] width 40 height 15
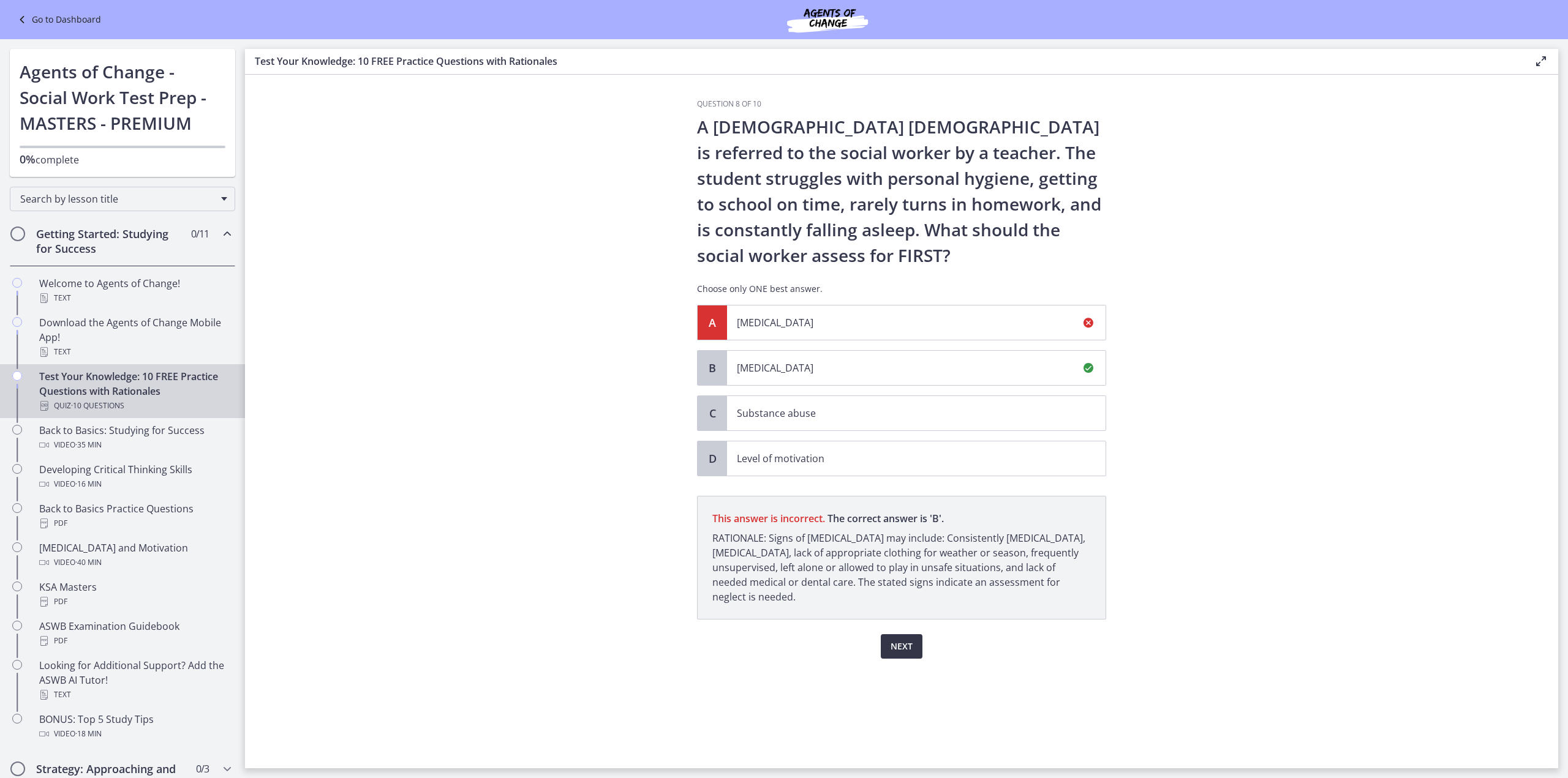
click at [902, 643] on span "Next" at bounding box center [901, 647] width 22 height 15
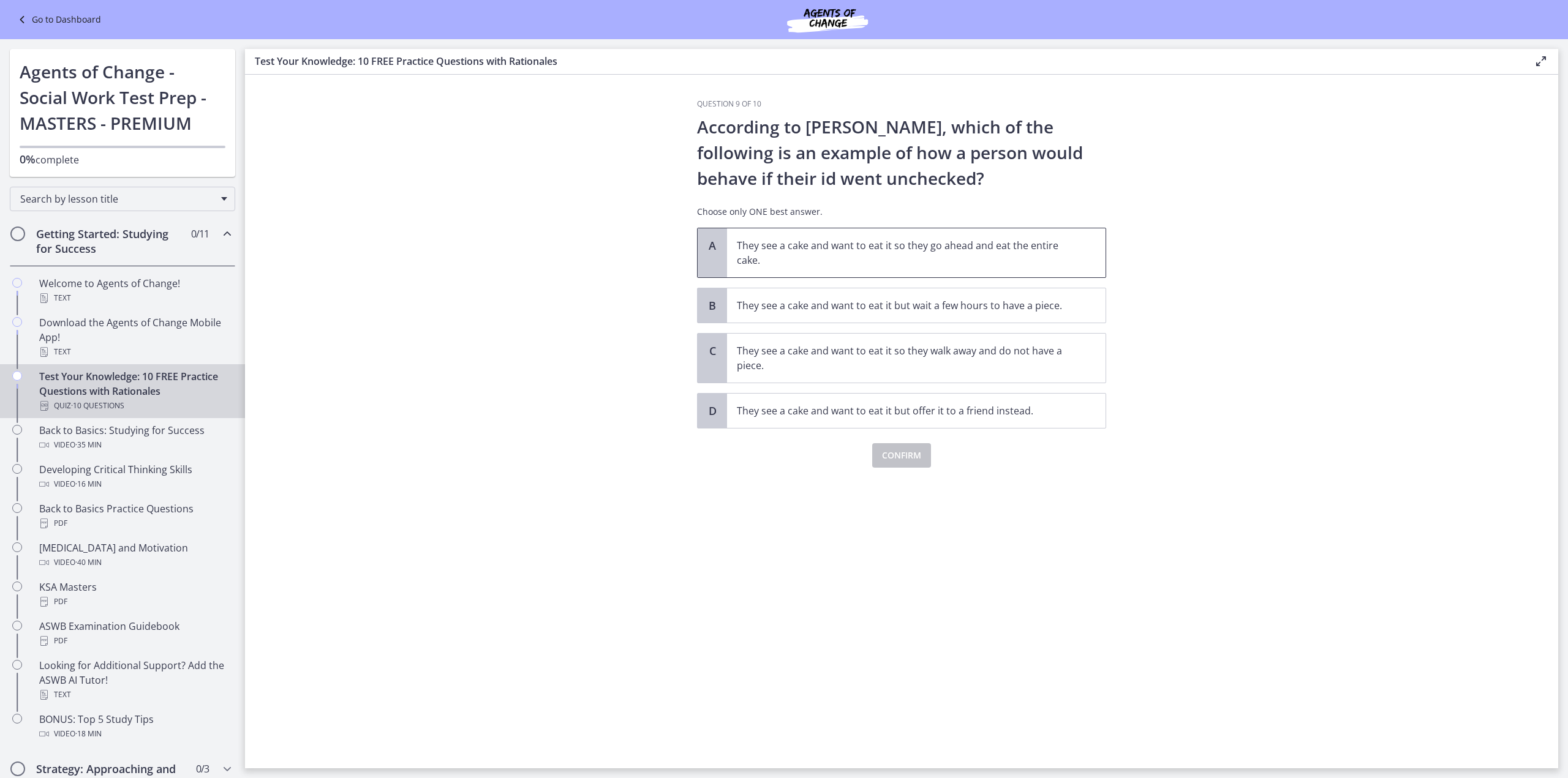
click at [760, 241] on p "They see a cake and want to eat it so they go ahead and eat the entire cake." at bounding box center [904, 252] width 334 height 29
click at [890, 448] on span "Confirm" at bounding box center [902, 456] width 40 height 15
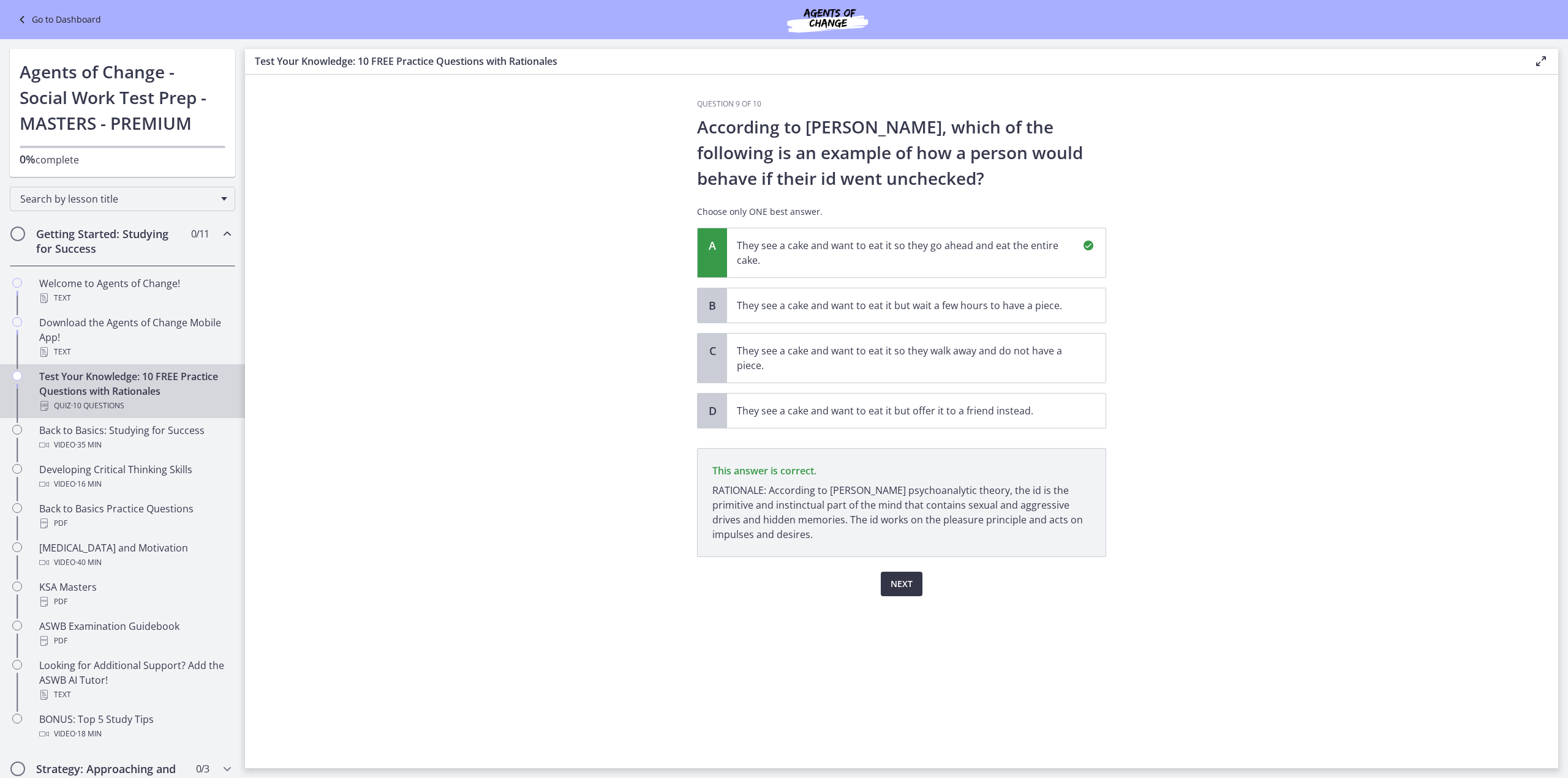
click at [904, 581] on span "Next" at bounding box center [901, 584] width 22 height 15
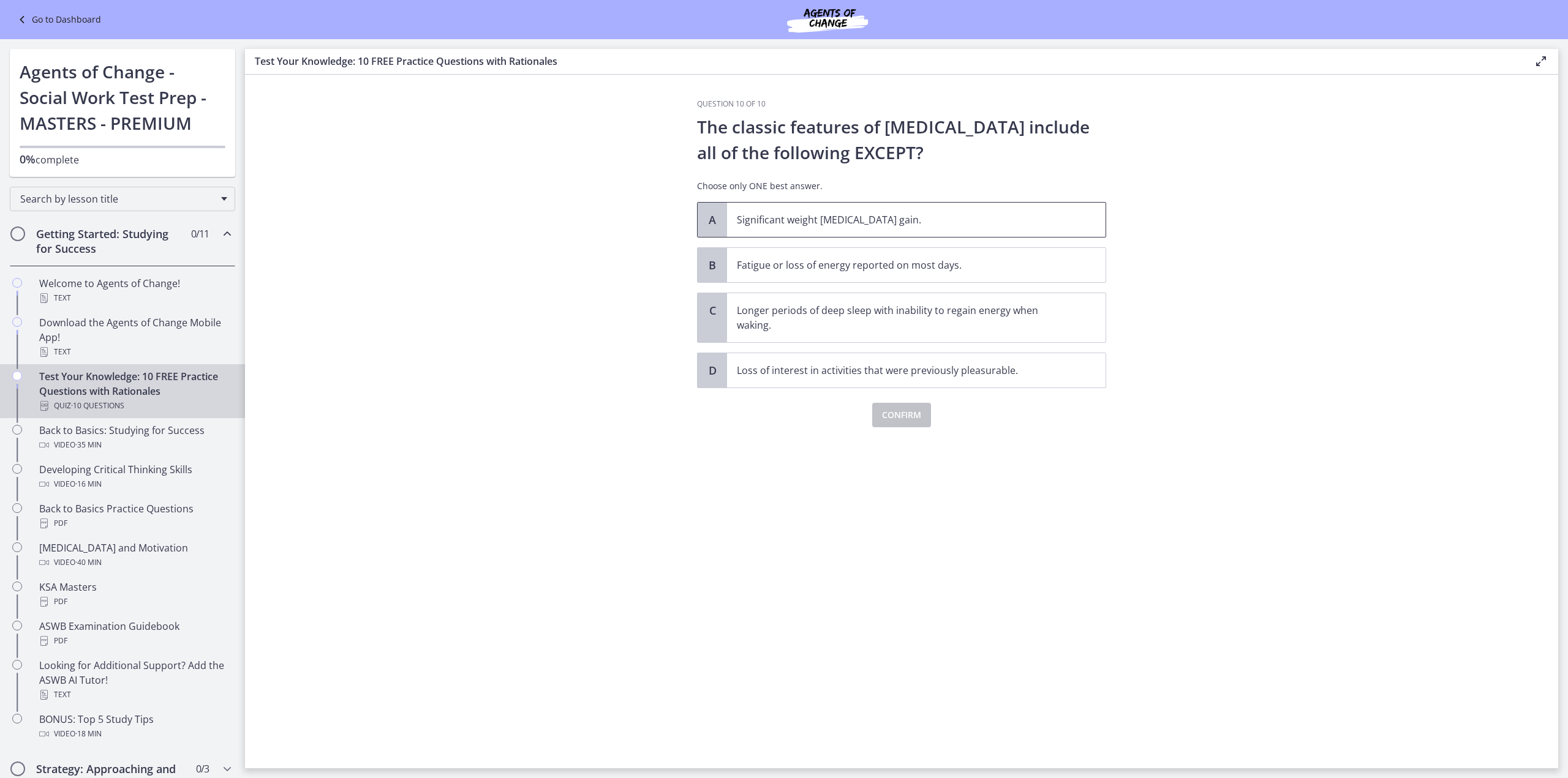
click at [729, 213] on span "Significant weight [MEDICAL_DATA] gain." at bounding box center [916, 220] width 379 height 34
click at [900, 415] on span "Confirm" at bounding box center [902, 415] width 40 height 15
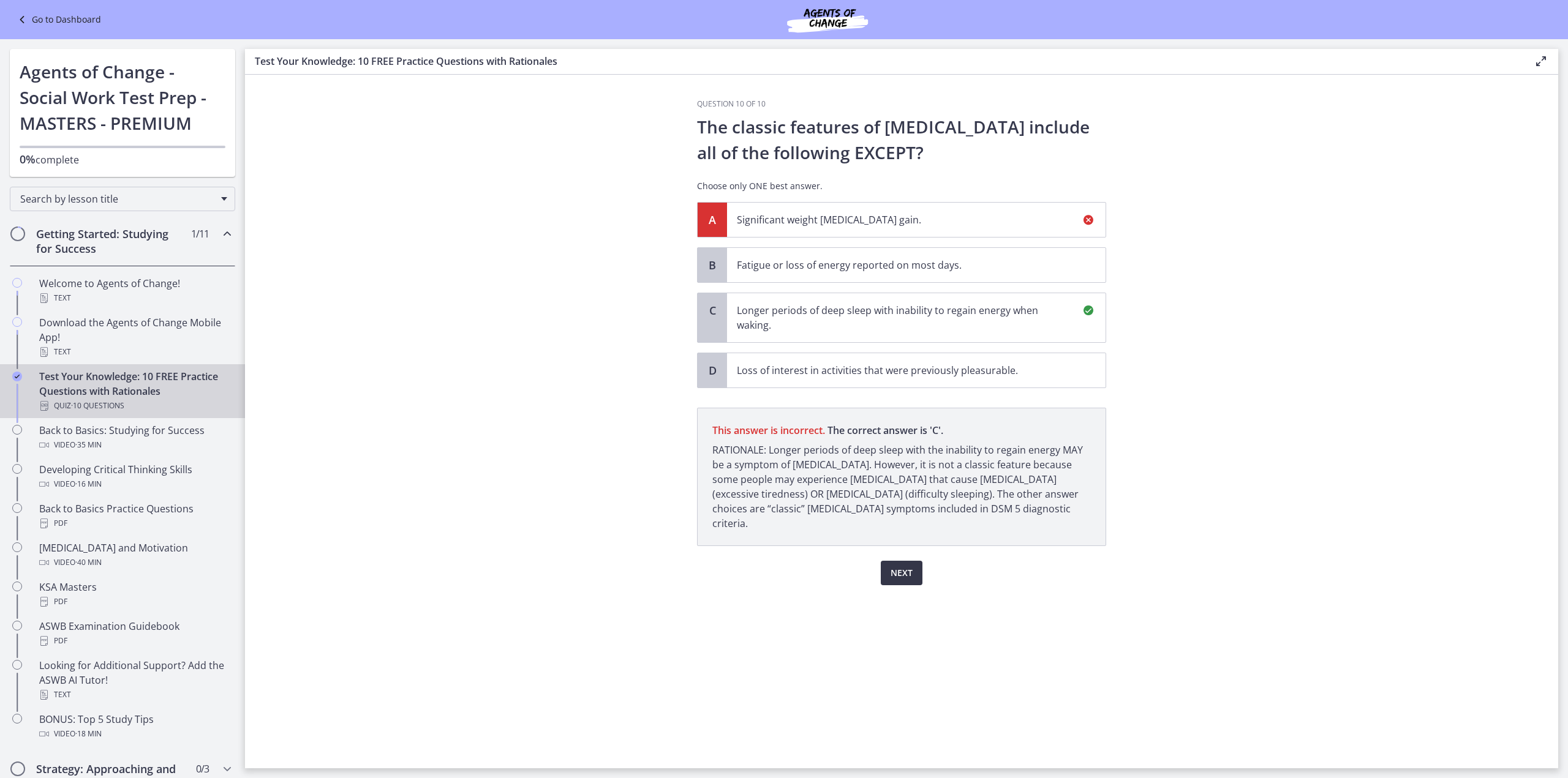
click at [900, 566] on span "Next" at bounding box center [901, 573] width 22 height 15
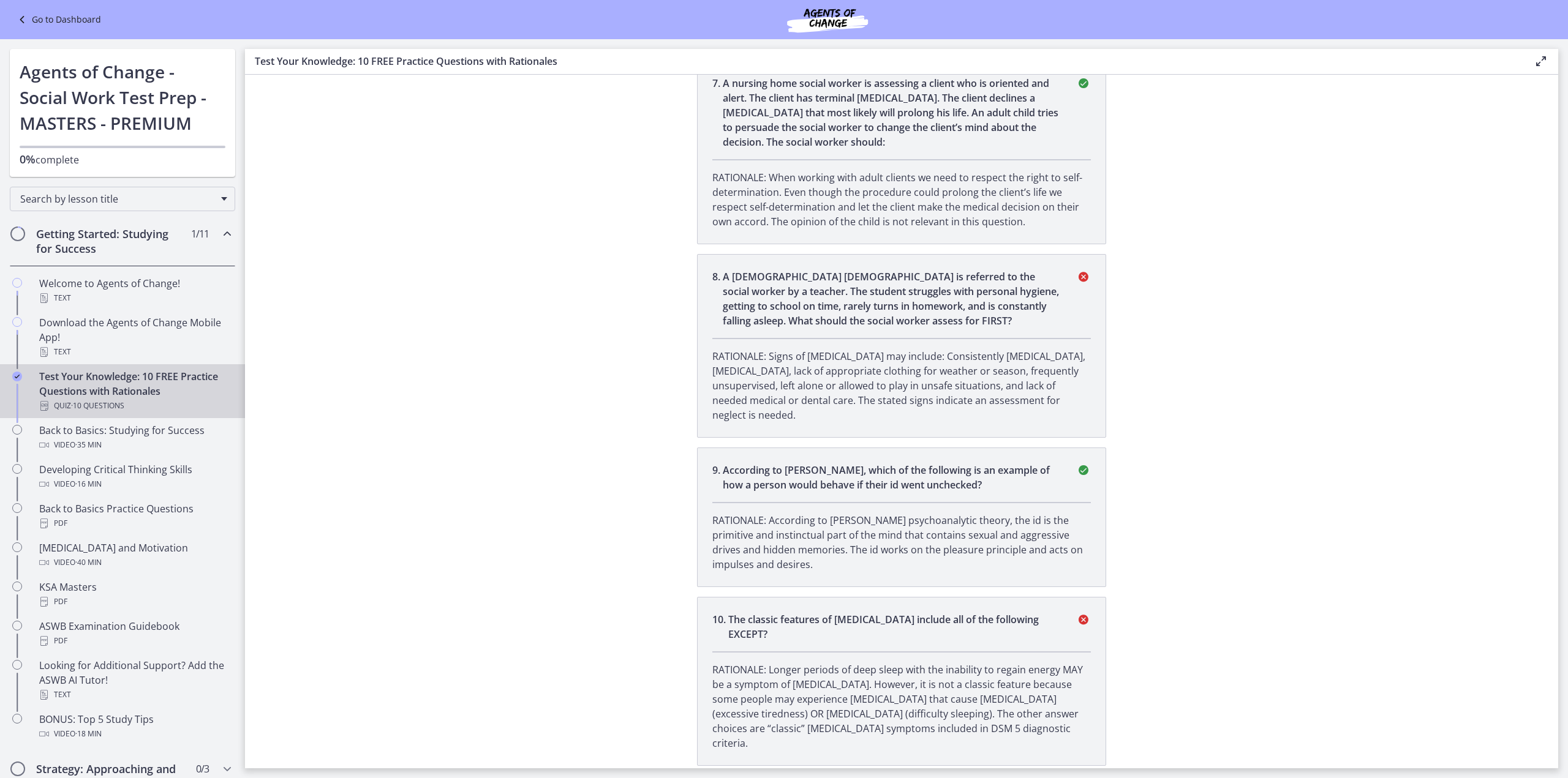
scroll to position [1486, 0]
click at [88, 431] on div "Back to Basics: Studying for Success Video · 35 min" at bounding box center [135, 437] width 191 height 29
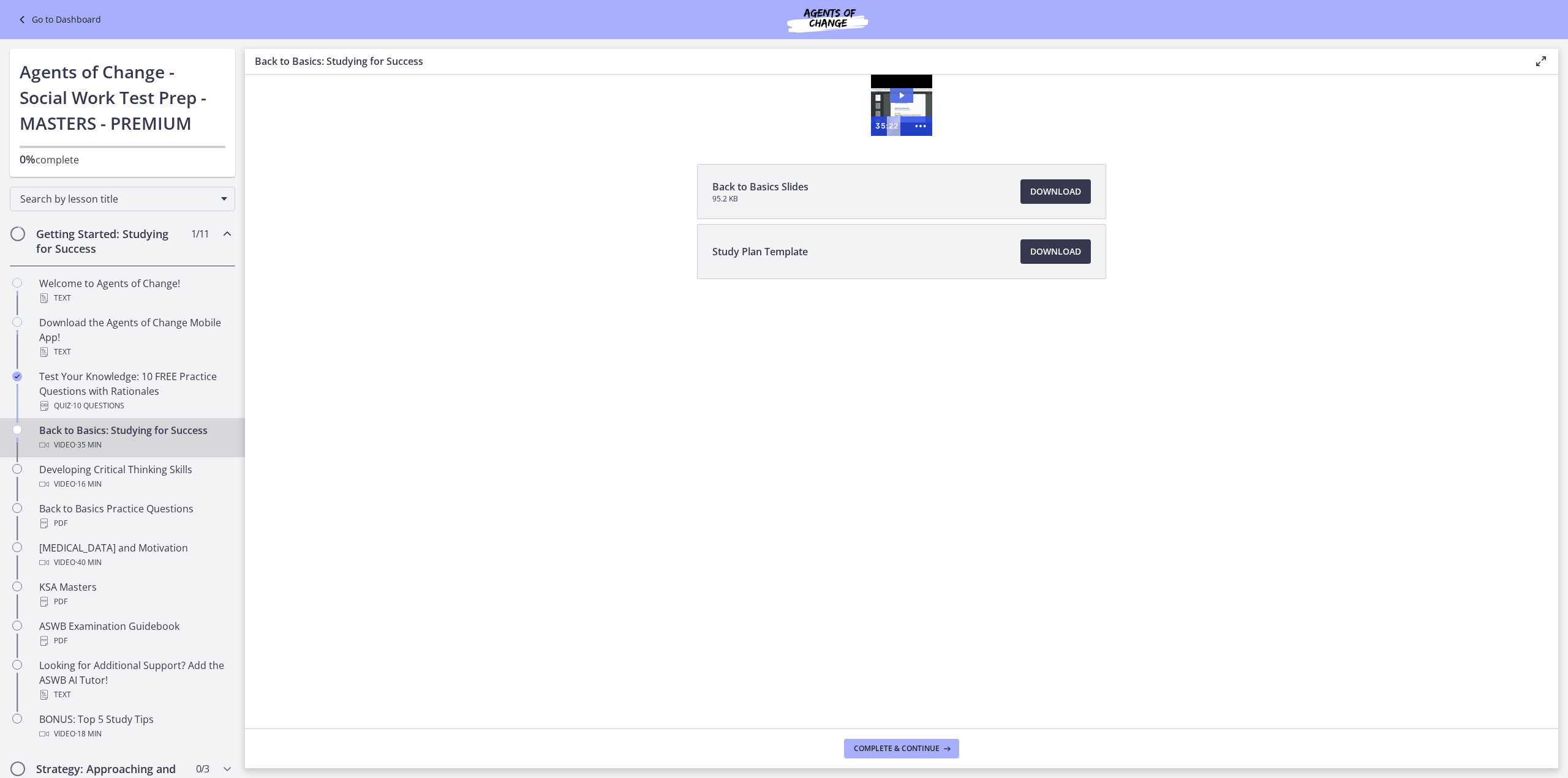
click at [900, 95] on icon "Play Video: ctfdf6eqvn4c72r5t4t0.mp4" at bounding box center [901, 95] width 24 height 15
click at [901, 107] on div at bounding box center [901, 105] width 61 height 61
click at [921, 77] on div at bounding box center [901, 105] width 61 height 61
click at [902, 100] on div at bounding box center [901, 105] width 61 height 61
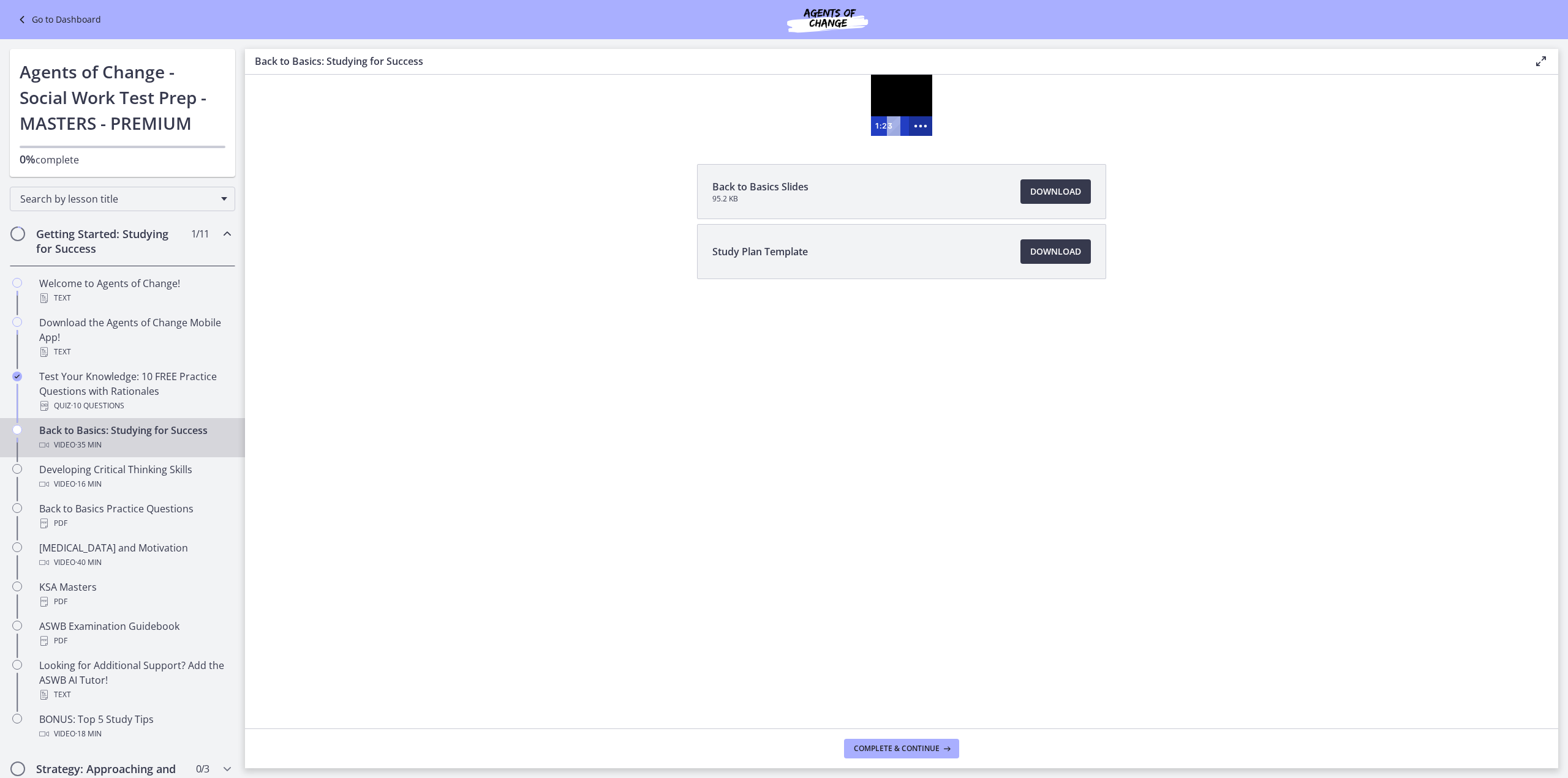
click at [919, 123] on icon "Show more buttons" at bounding box center [921, 126] width 28 height 24
click at [895, 122] on icon "Fullscreen" at bounding box center [897, 126] width 28 height 24
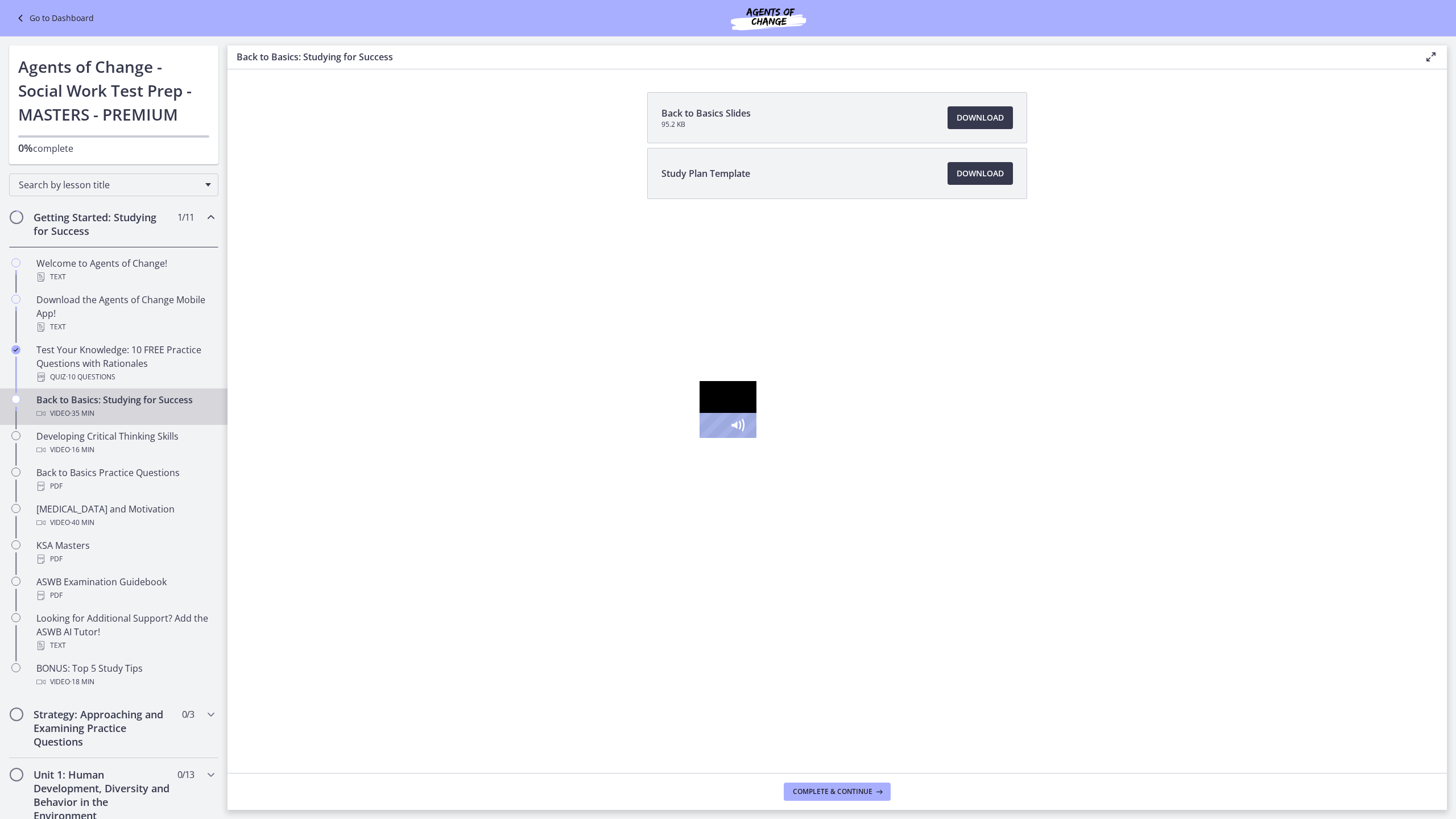
click at [729, 438] on div at bounding box center [728, 410] width 57 height 57
click at [708, 438] on div at bounding box center [728, 410] width 57 height 57
